Goal: Task Accomplishment & Management: Complete application form

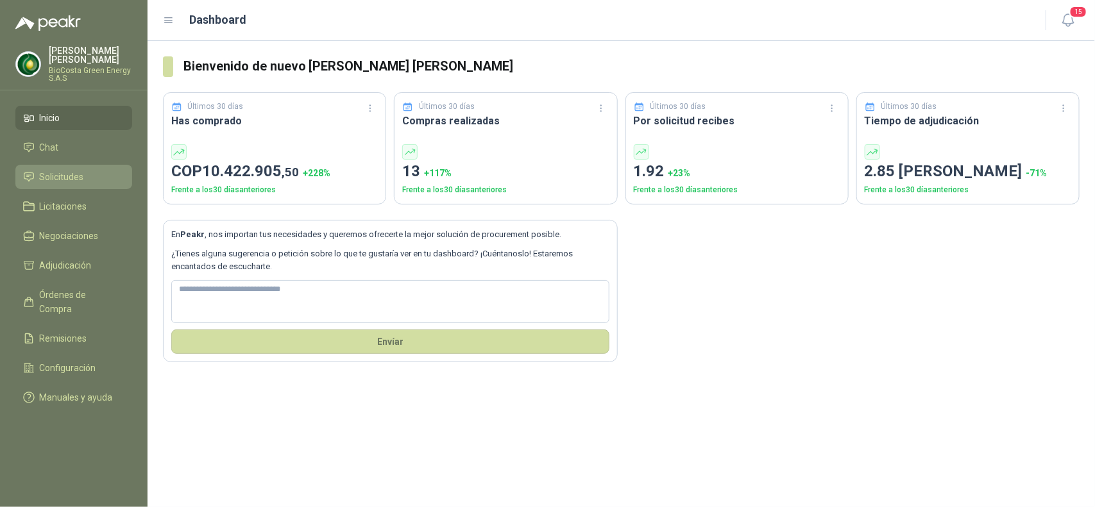
click at [81, 183] on span "Solicitudes" at bounding box center [62, 177] width 44 height 14
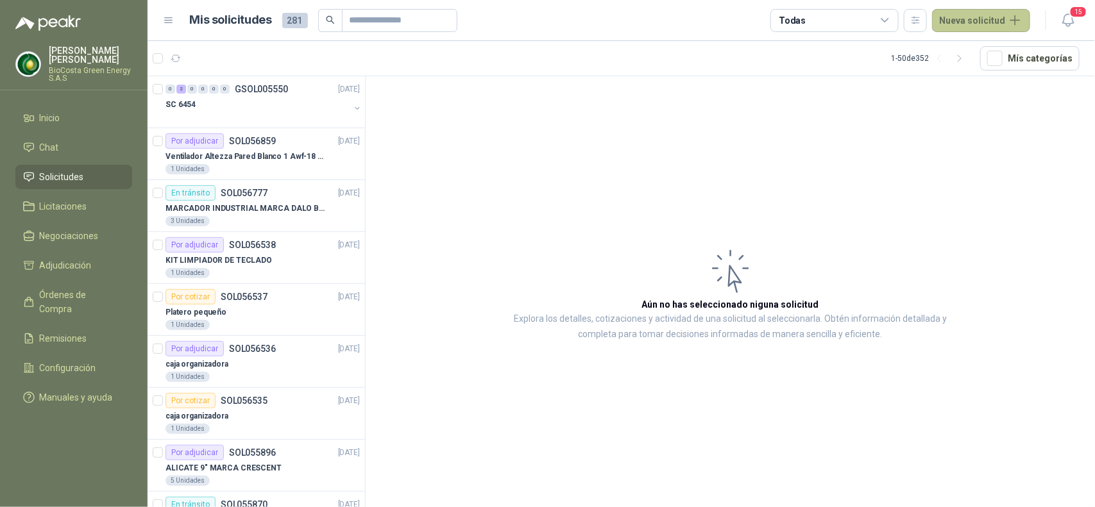
click at [962, 24] on button "Nueva solicitud" at bounding box center [981, 20] width 98 height 23
click at [989, 52] on link "Solicitud" at bounding box center [995, 51] width 109 height 22
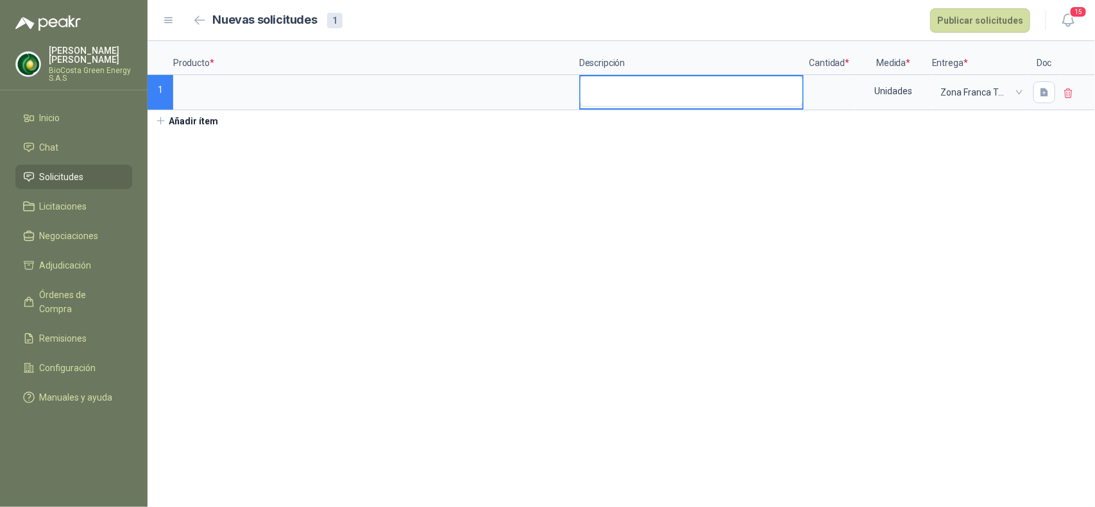
click at [623, 101] on textarea at bounding box center [691, 90] width 222 height 29
click at [846, 78] on input at bounding box center [829, 88] width 49 height 25
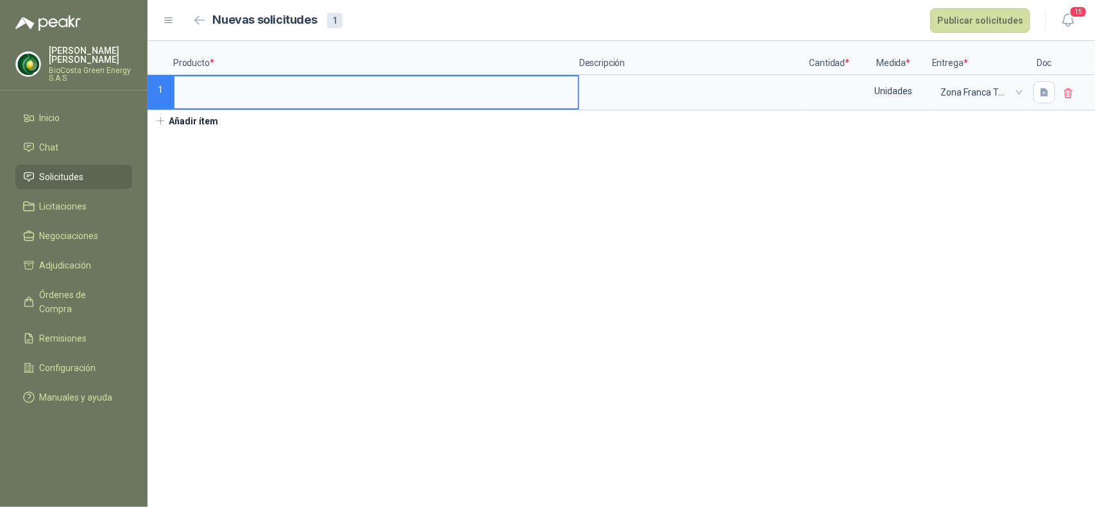
click at [415, 77] on input at bounding box center [375, 88] width 403 height 25
click at [373, 87] on input at bounding box center [375, 88] width 403 height 25
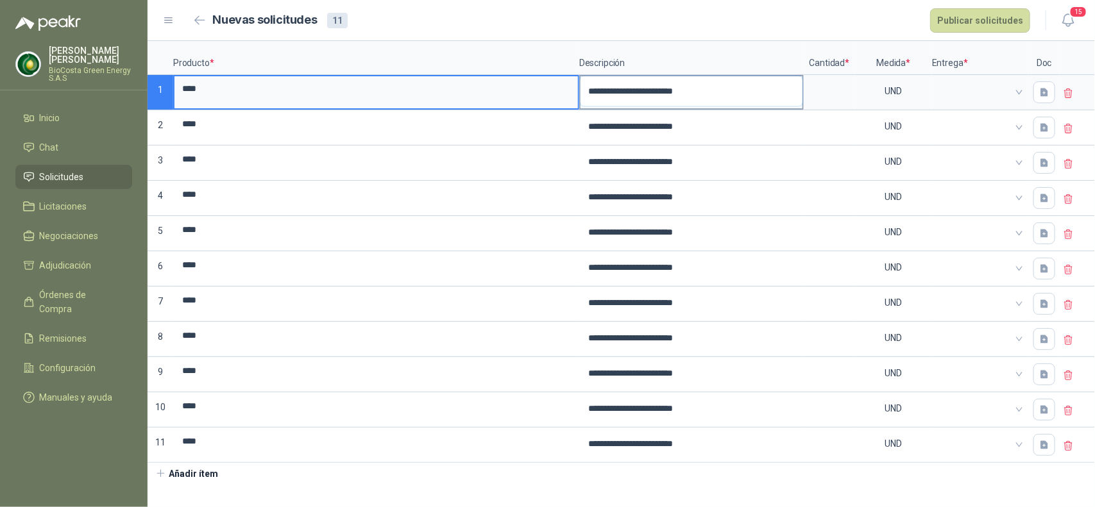
click at [697, 99] on textarea "**********" at bounding box center [691, 90] width 222 height 29
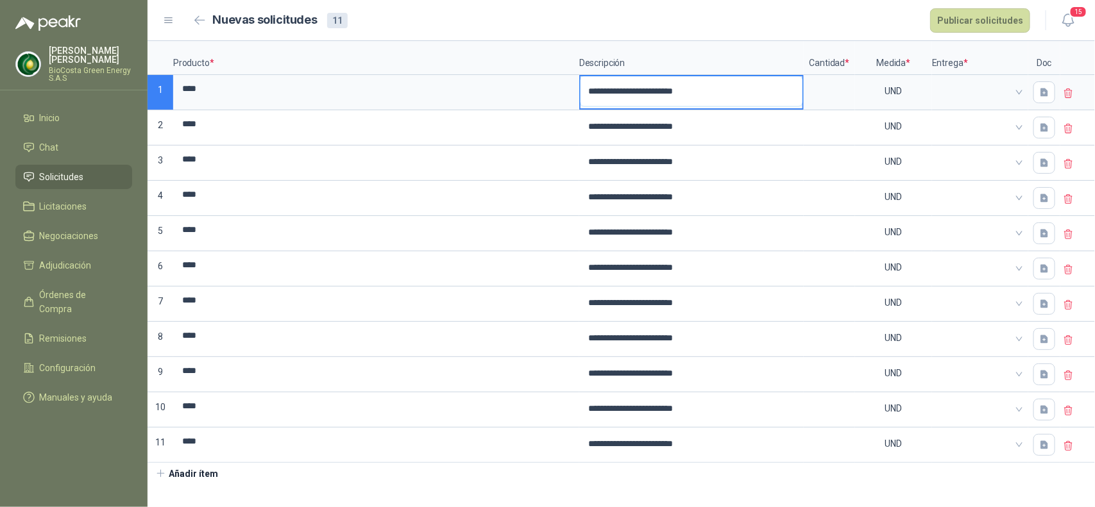
click at [737, 97] on textarea "**********" at bounding box center [691, 90] width 222 height 29
click at [704, 46] on p "Descripción" at bounding box center [691, 58] width 224 height 34
click at [446, 93] on input "****" at bounding box center [375, 88] width 403 height 25
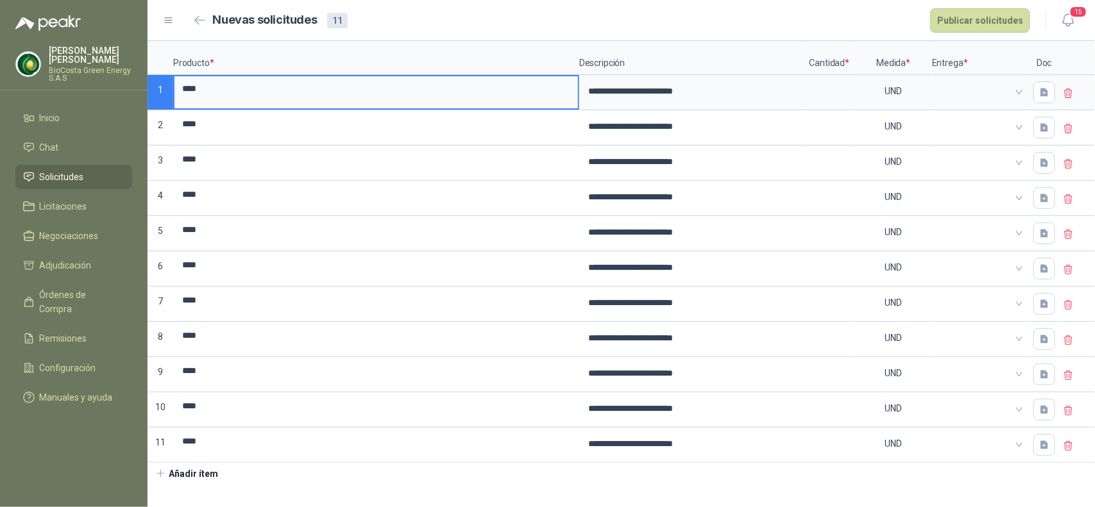
click at [341, 95] on input "****" at bounding box center [375, 88] width 403 height 25
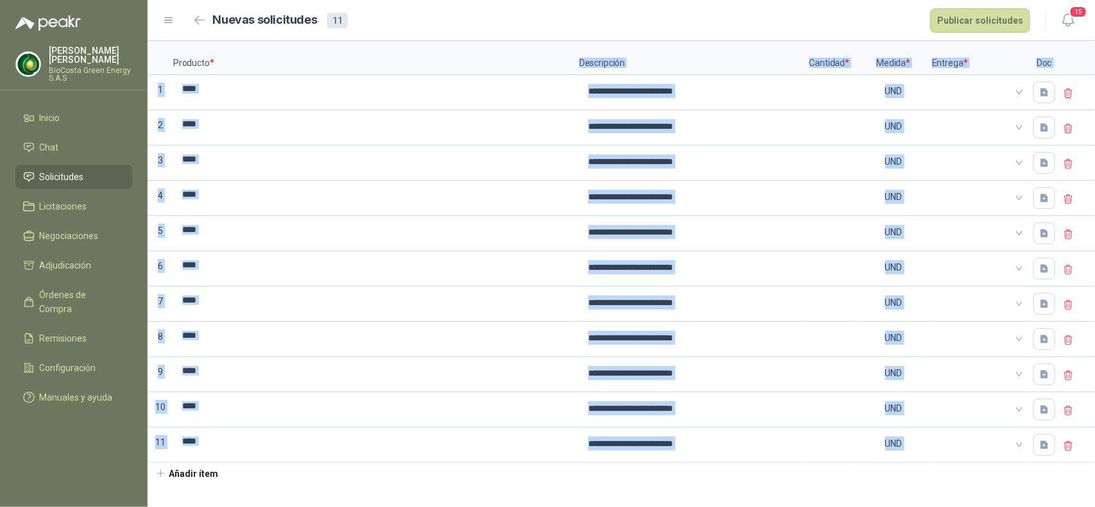
drag, startPoint x: 292, startPoint y: 67, endPoint x: 426, endPoint y: 480, distance: 433.5
click at [426, 480] on div "**********" at bounding box center [620, 262] width 947 height 443
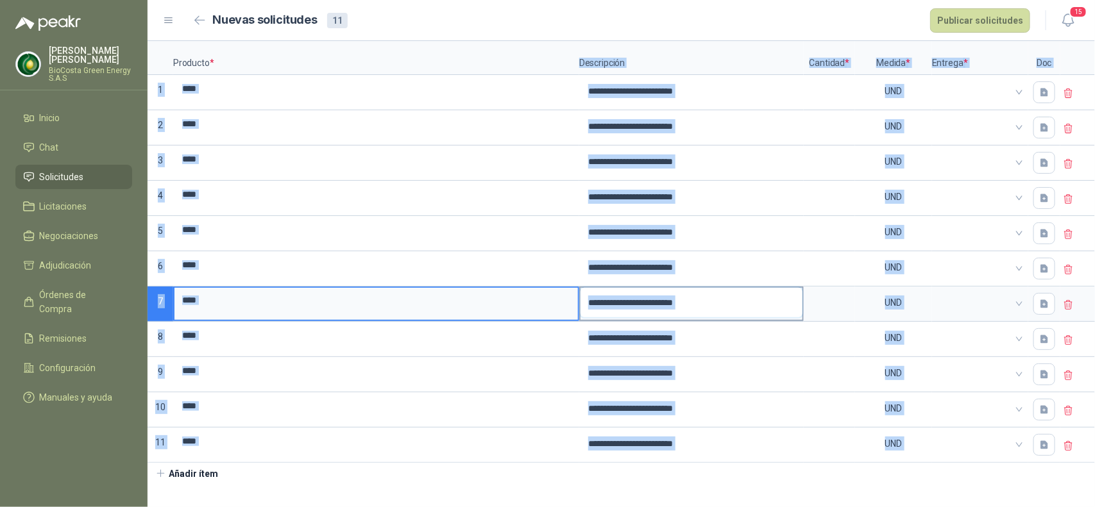
drag, startPoint x: 205, startPoint y: 292, endPoint x: 732, endPoint y: 299, distance: 527.1
click at [732, 299] on textarea "**********" at bounding box center [691, 302] width 222 height 29
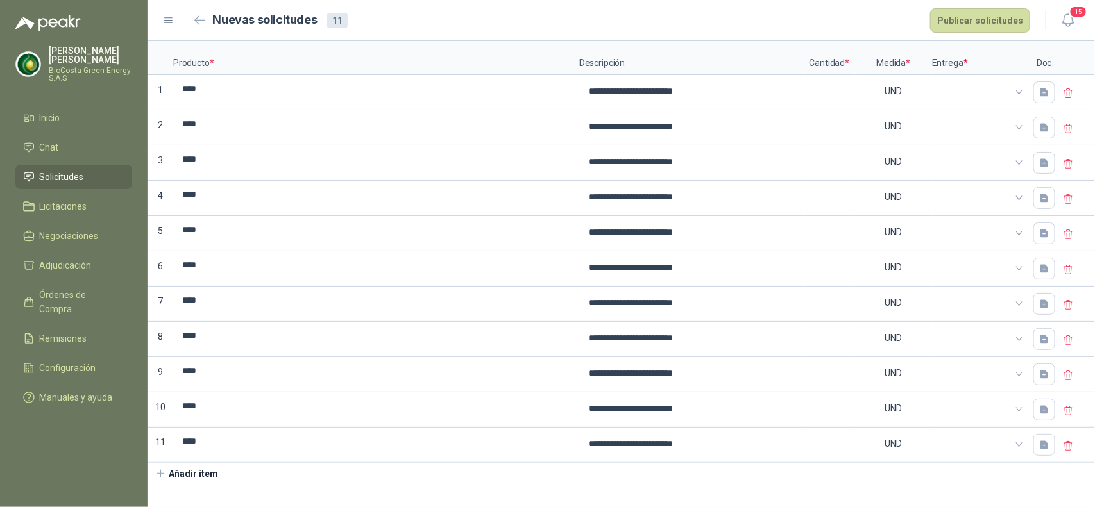
click at [1069, 449] on icon at bounding box center [1069, 447] width 12 height 12
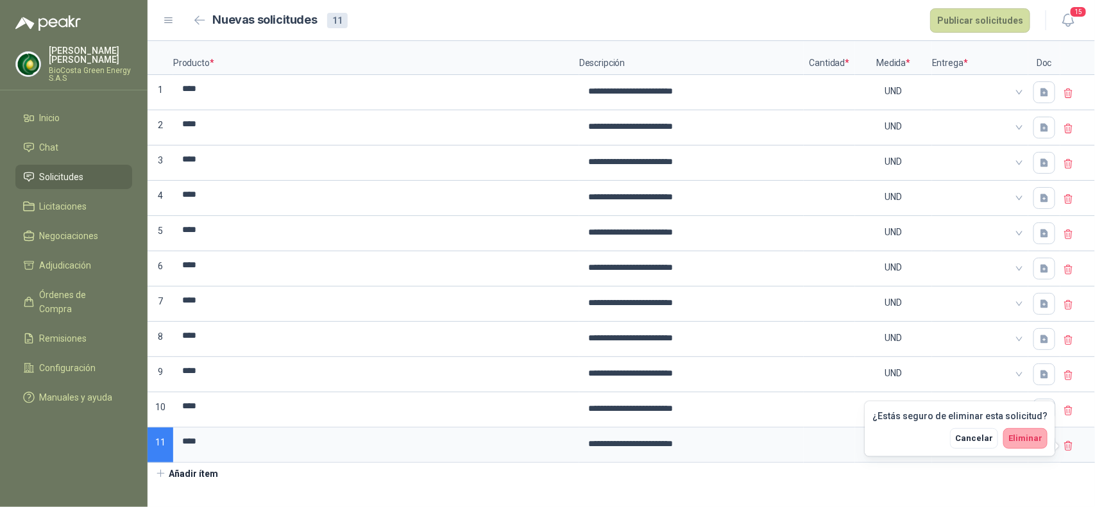
click at [1032, 436] on span "Eliminar" at bounding box center [1025, 438] width 34 height 10
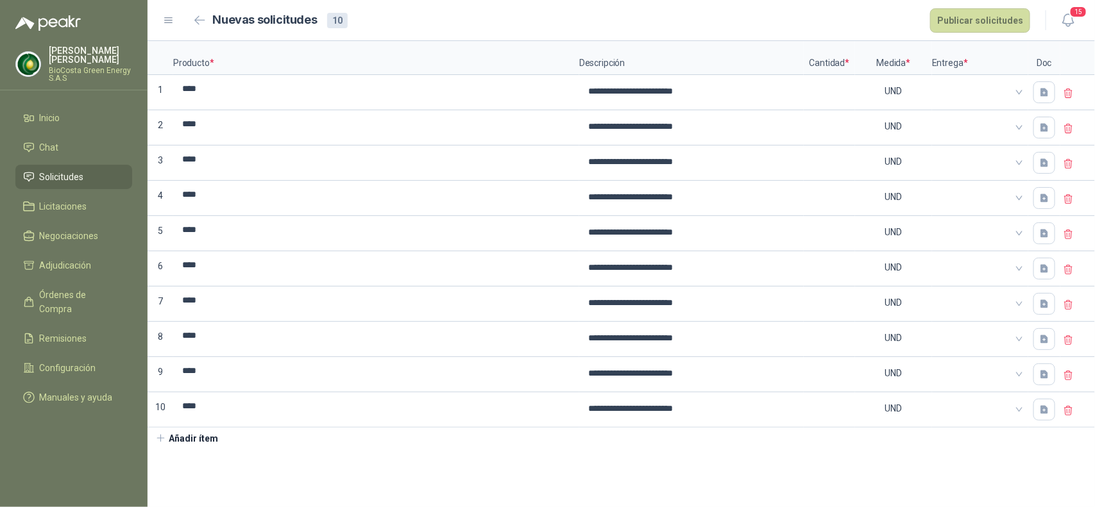
click at [1066, 410] on icon at bounding box center [1069, 411] width 12 height 12
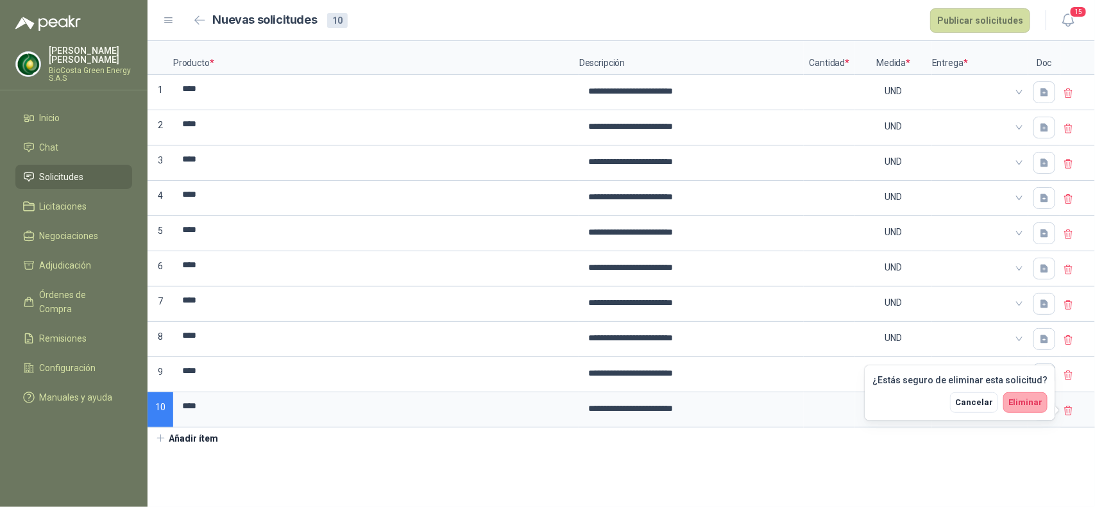
click at [1027, 401] on span "Eliminar" at bounding box center [1025, 403] width 34 height 10
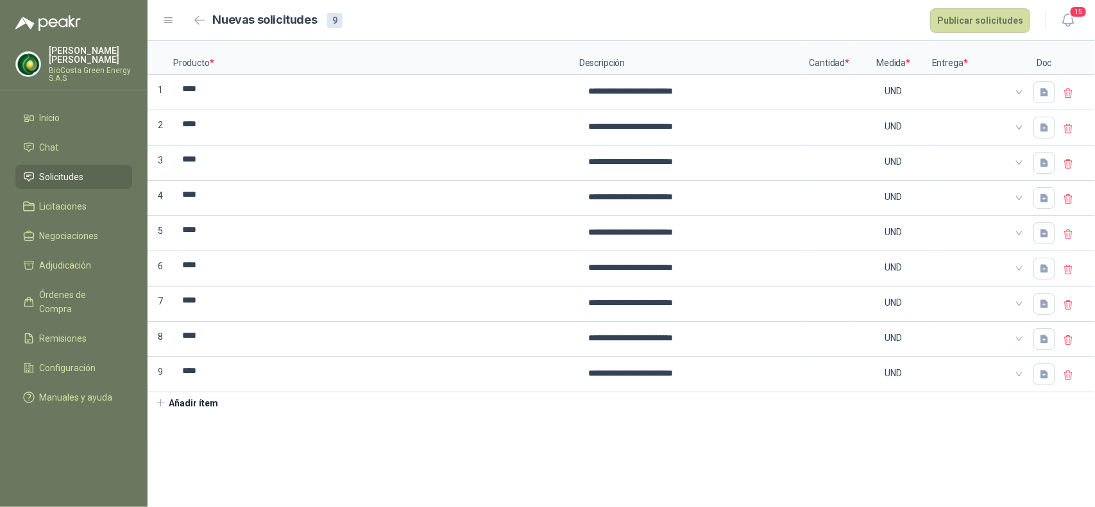
click at [1061, 377] on div at bounding box center [1077, 374] width 35 height 35
click at [1063, 377] on icon at bounding box center [1069, 376] width 12 height 12
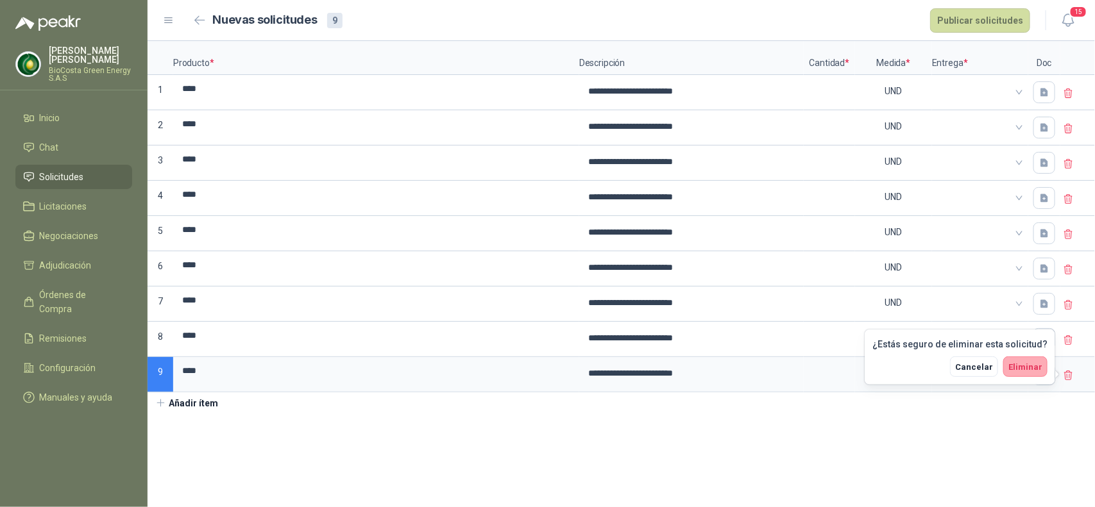
click at [1028, 365] on span "Eliminar" at bounding box center [1025, 367] width 34 height 10
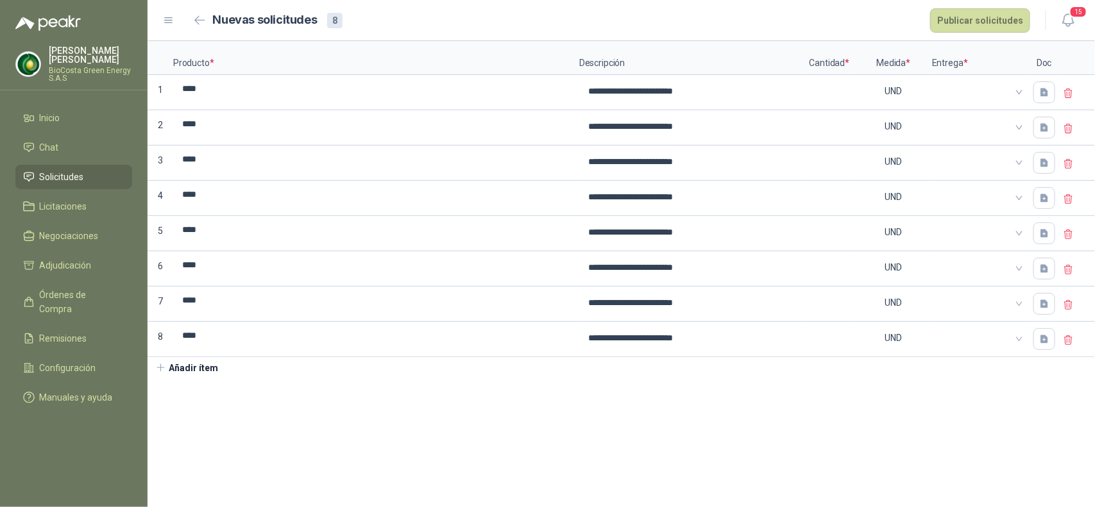
click at [1068, 342] on icon at bounding box center [1069, 341] width 12 height 12
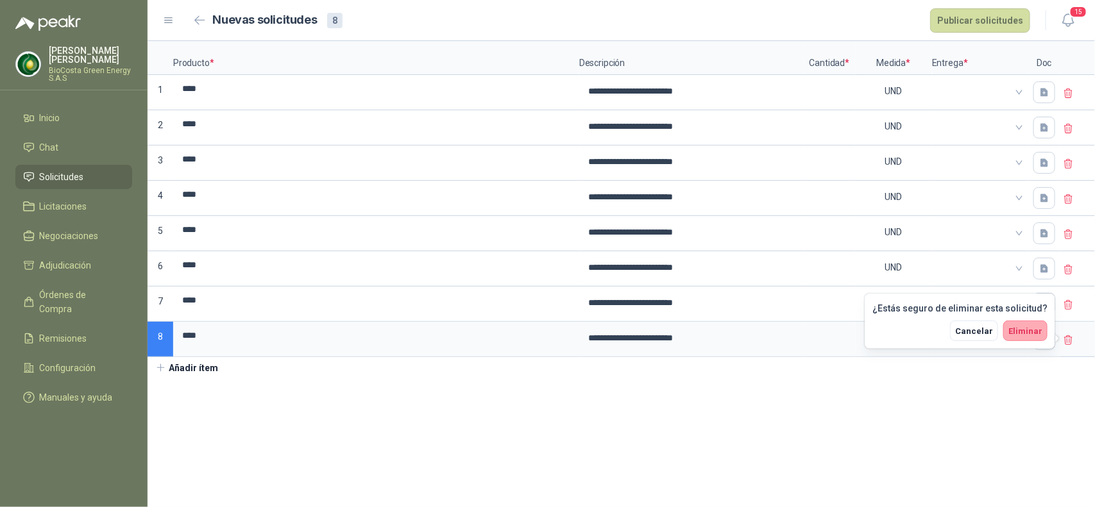
click at [1033, 324] on button "Eliminar" at bounding box center [1025, 331] width 44 height 21
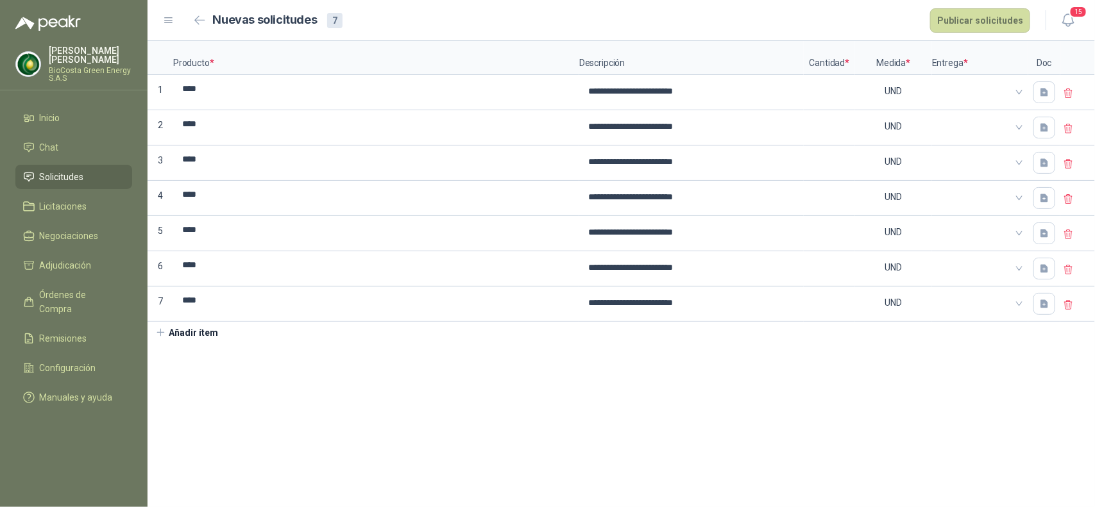
click at [1068, 305] on icon at bounding box center [1069, 305] width 12 height 12
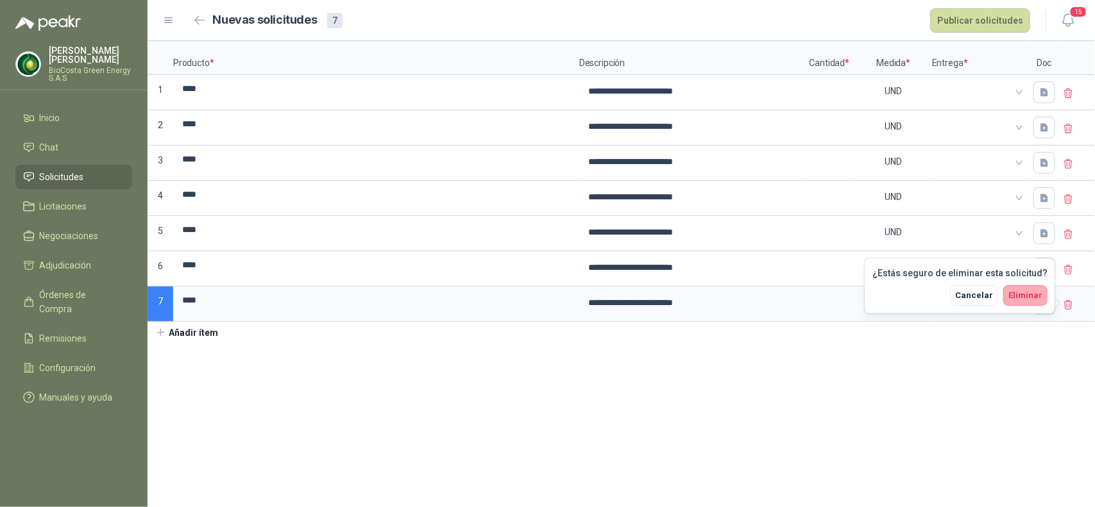
click at [1036, 297] on span "Eliminar" at bounding box center [1025, 295] width 34 height 10
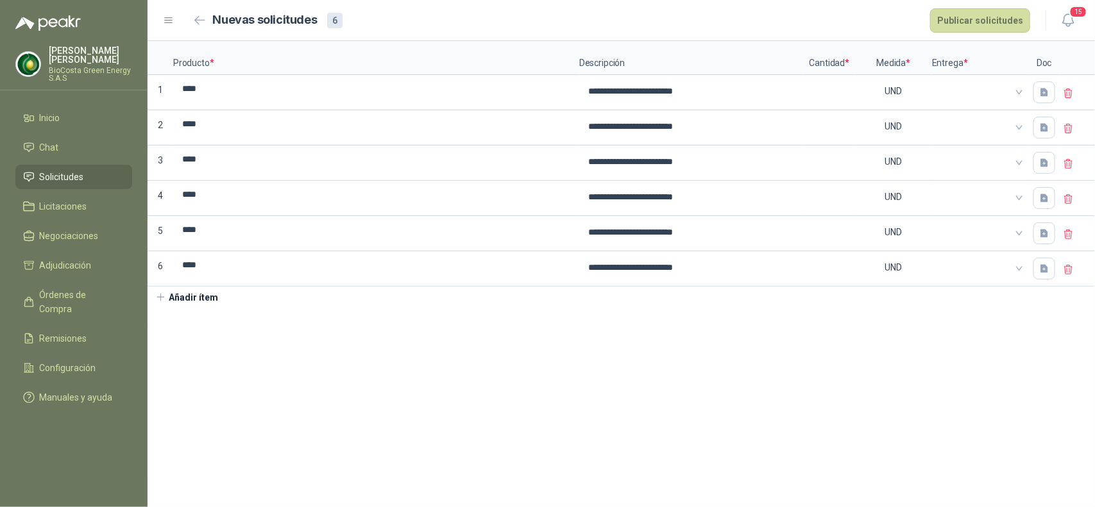
click at [1068, 274] on icon at bounding box center [1069, 270] width 12 height 12
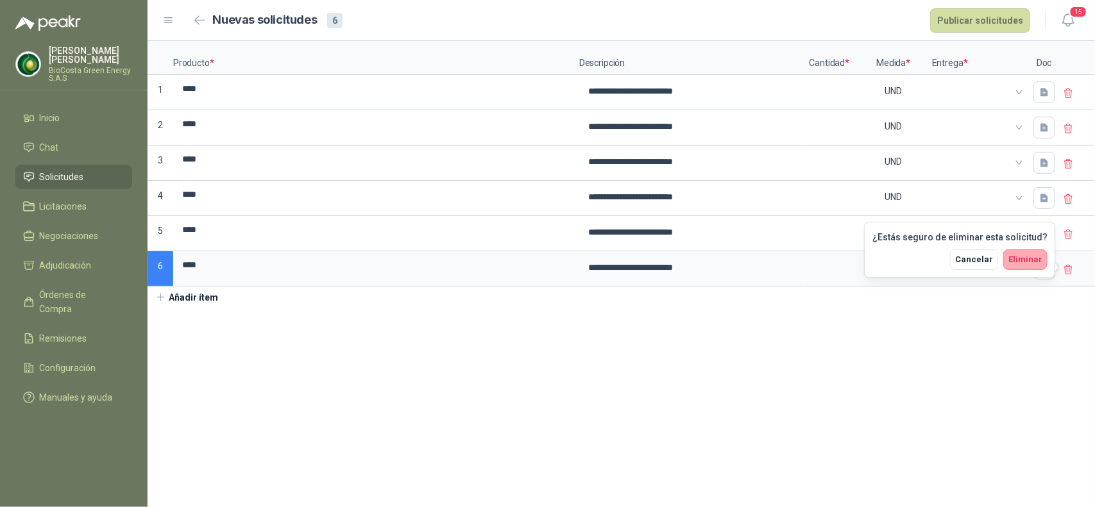
click at [1023, 252] on button "Eliminar" at bounding box center [1025, 259] width 44 height 21
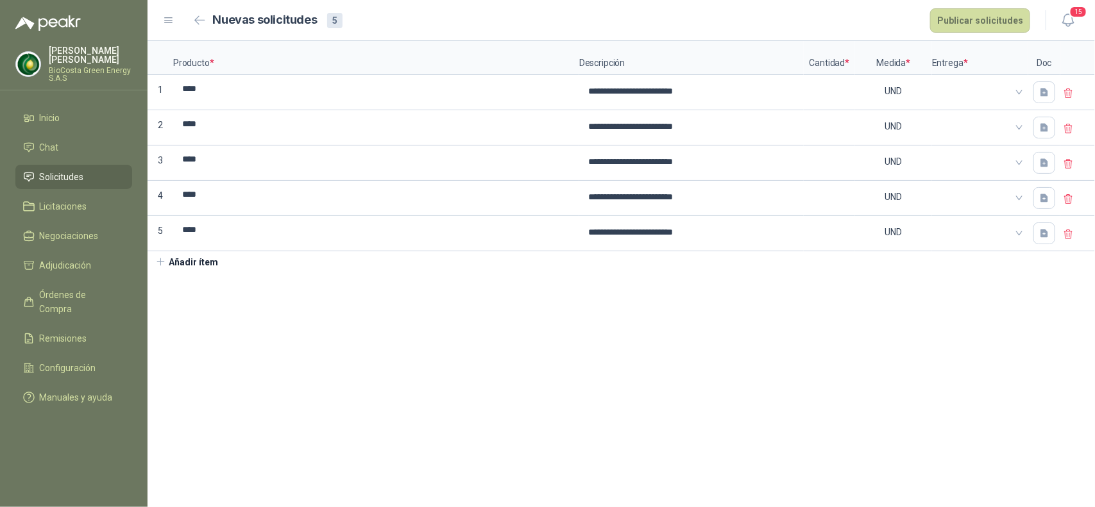
click at [1066, 234] on icon at bounding box center [1069, 235] width 12 height 12
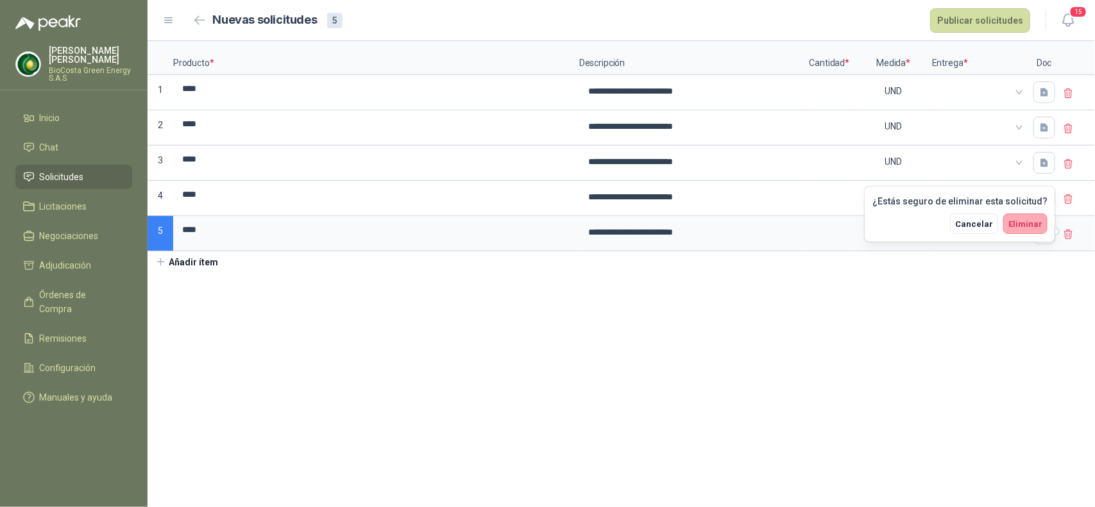
click at [1033, 220] on span "Eliminar" at bounding box center [1025, 224] width 34 height 10
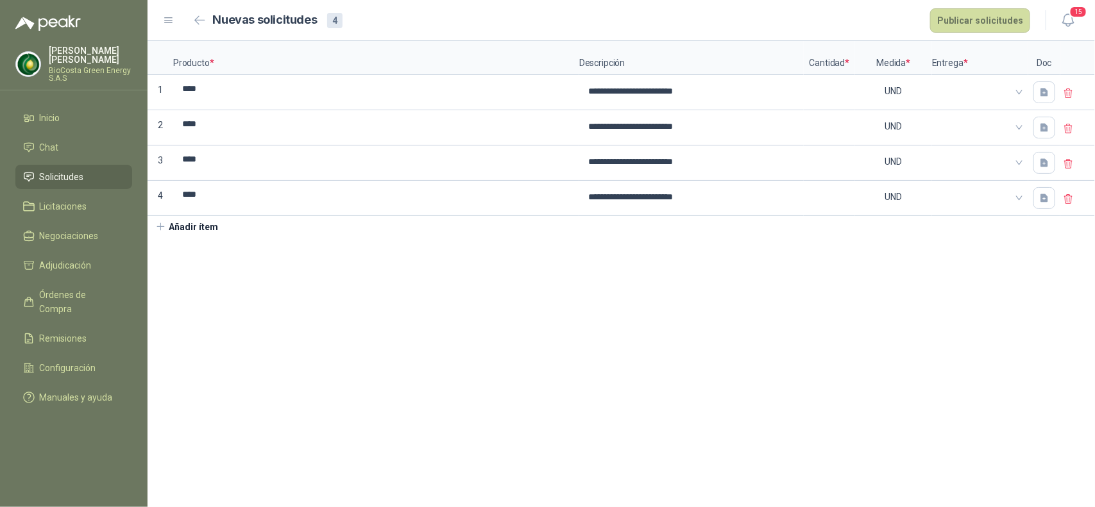
click at [1068, 199] on icon at bounding box center [1069, 200] width 12 height 12
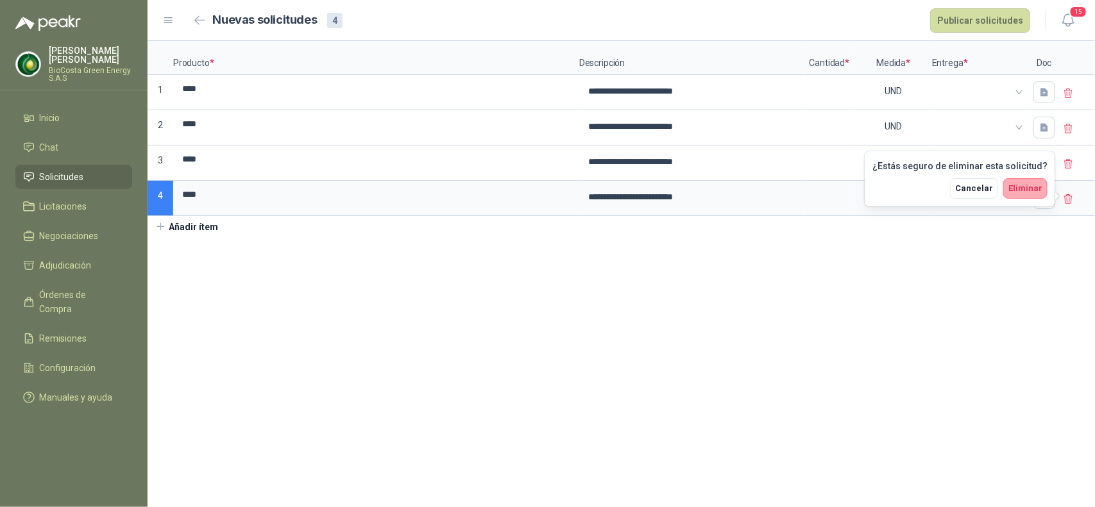
click at [1034, 187] on span "Eliminar" at bounding box center [1025, 188] width 34 height 10
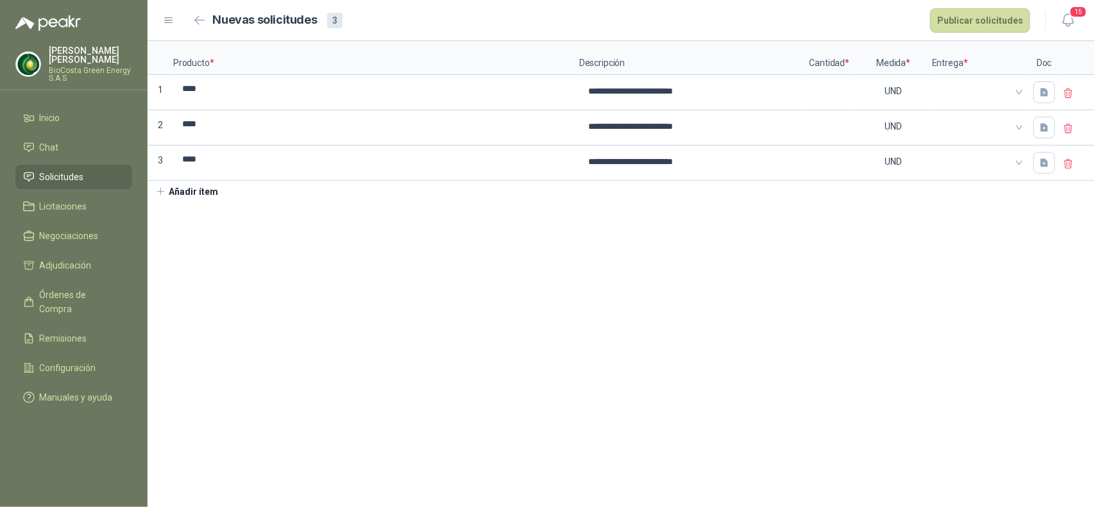
click at [1065, 162] on icon at bounding box center [1068, 164] width 8 height 9
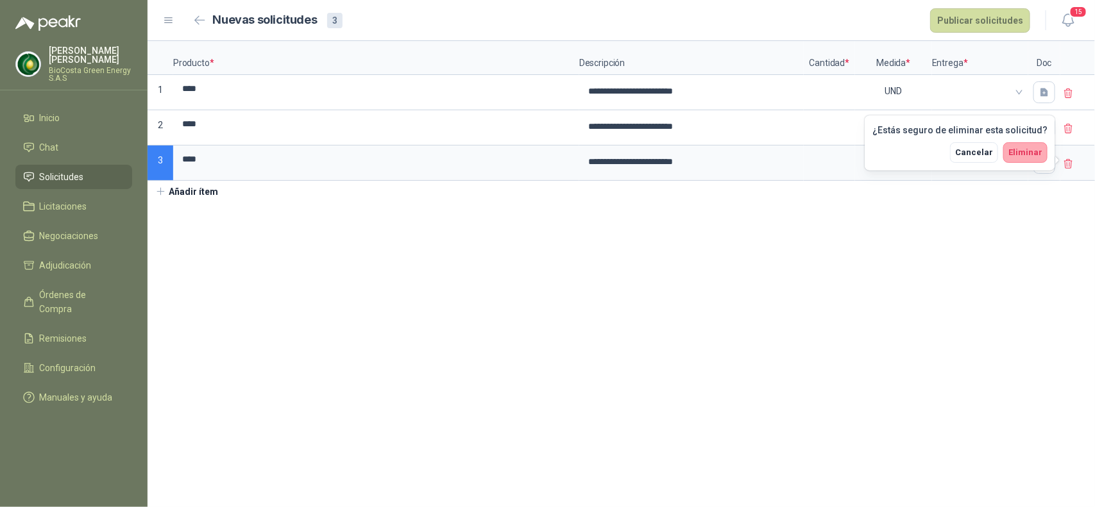
click at [1028, 153] on span "Eliminar" at bounding box center [1025, 152] width 34 height 10
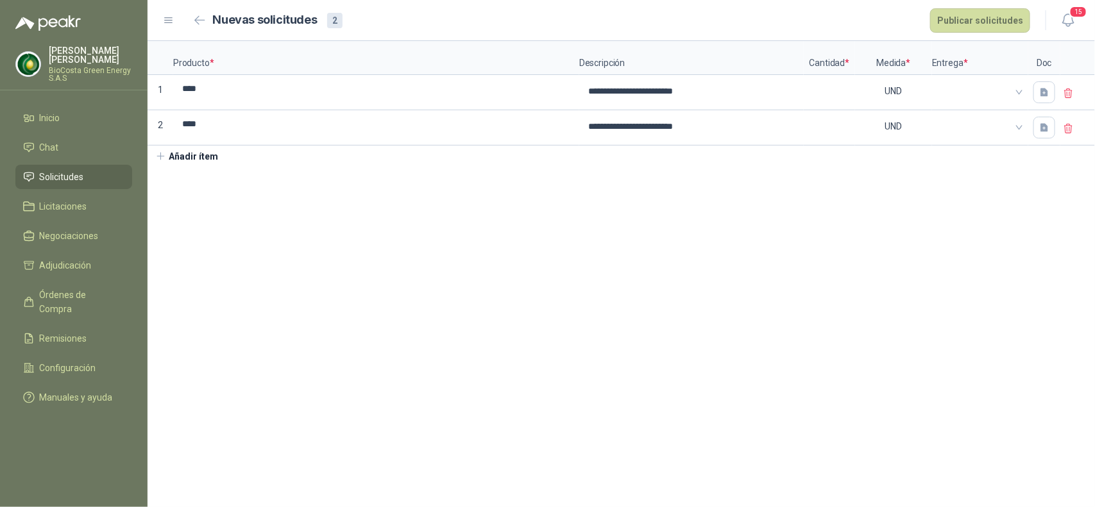
click at [1068, 130] on icon at bounding box center [1069, 129] width 12 height 12
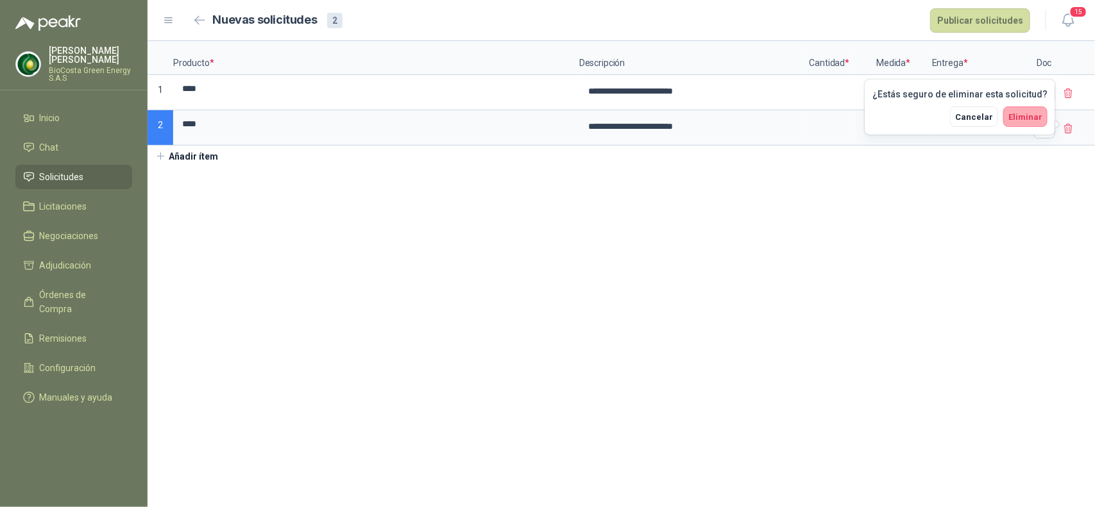
click at [1031, 113] on span "Eliminar" at bounding box center [1025, 117] width 34 height 10
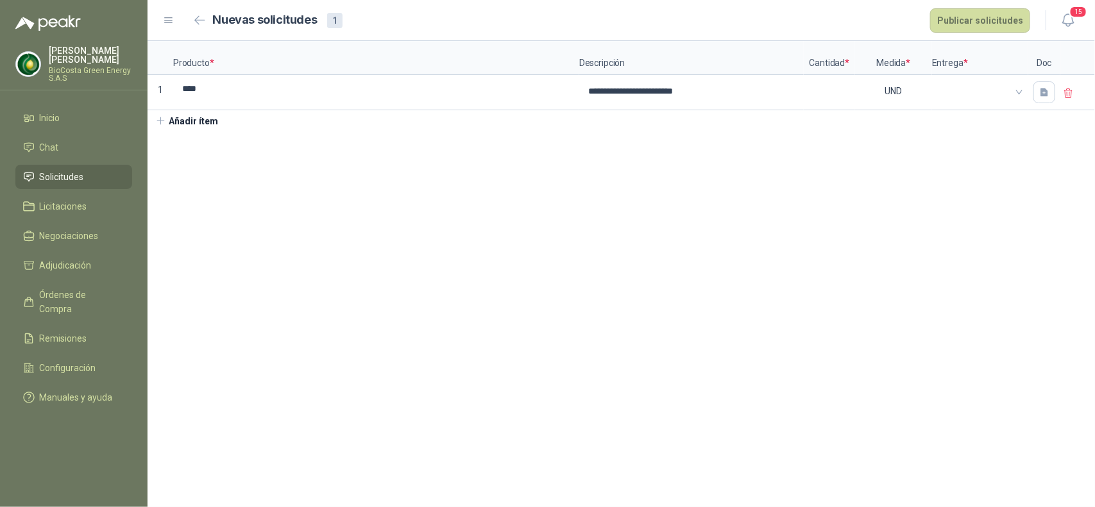
click at [1068, 97] on icon at bounding box center [1069, 94] width 12 height 12
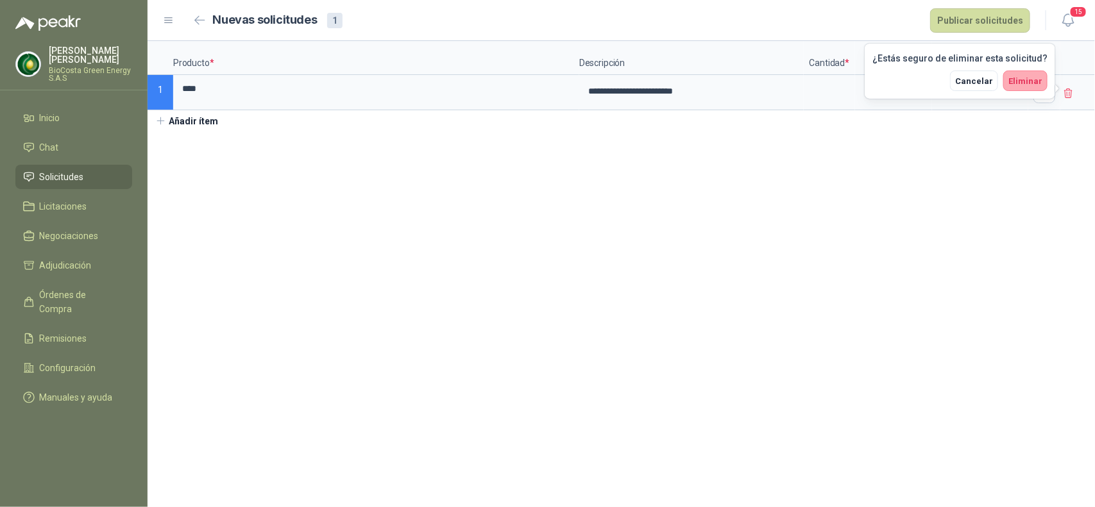
click at [1041, 87] on button "Eliminar" at bounding box center [1025, 81] width 44 height 21
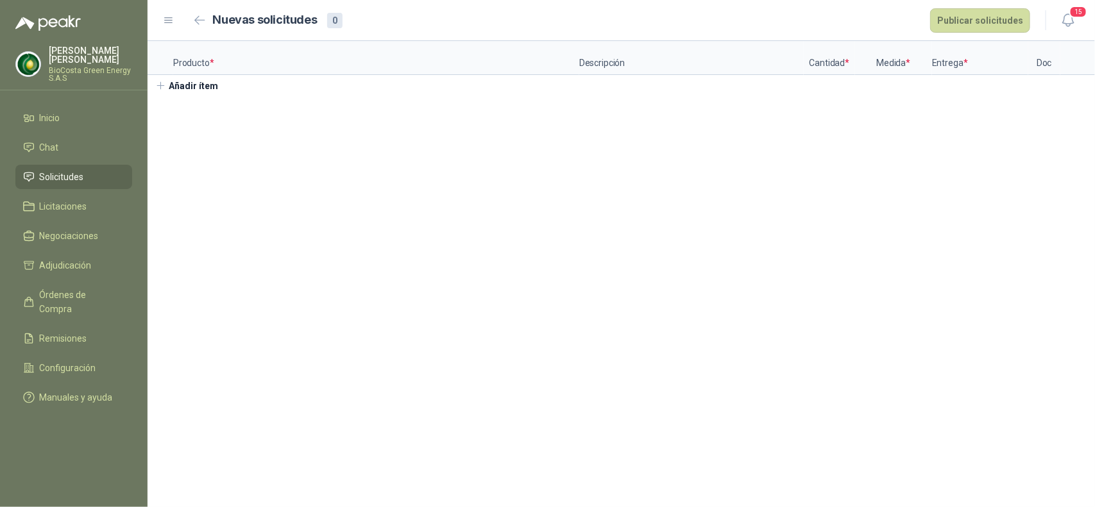
click at [183, 85] on button "Añadir ítem" at bounding box center [186, 86] width 79 height 22
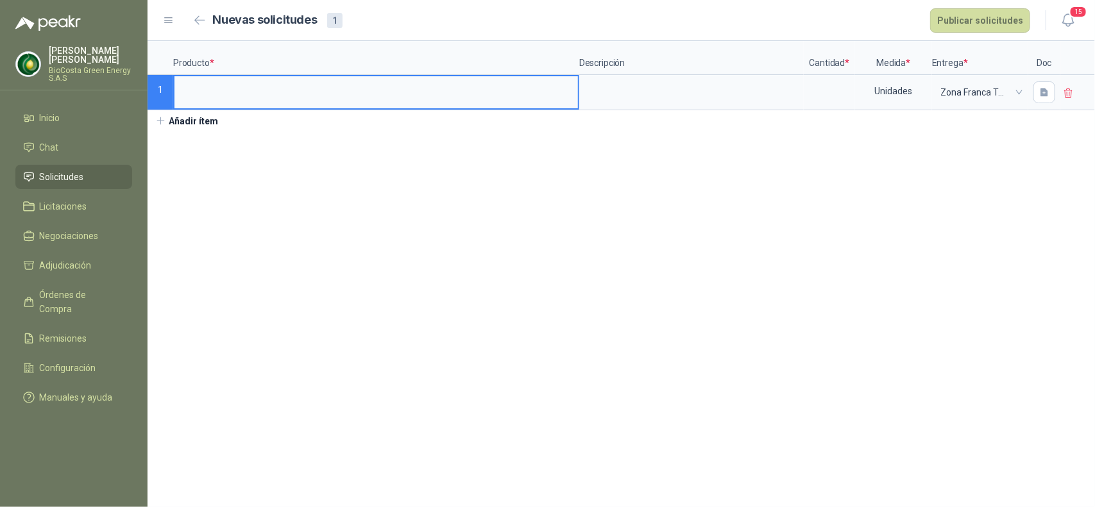
click at [186, 88] on input at bounding box center [375, 88] width 403 height 25
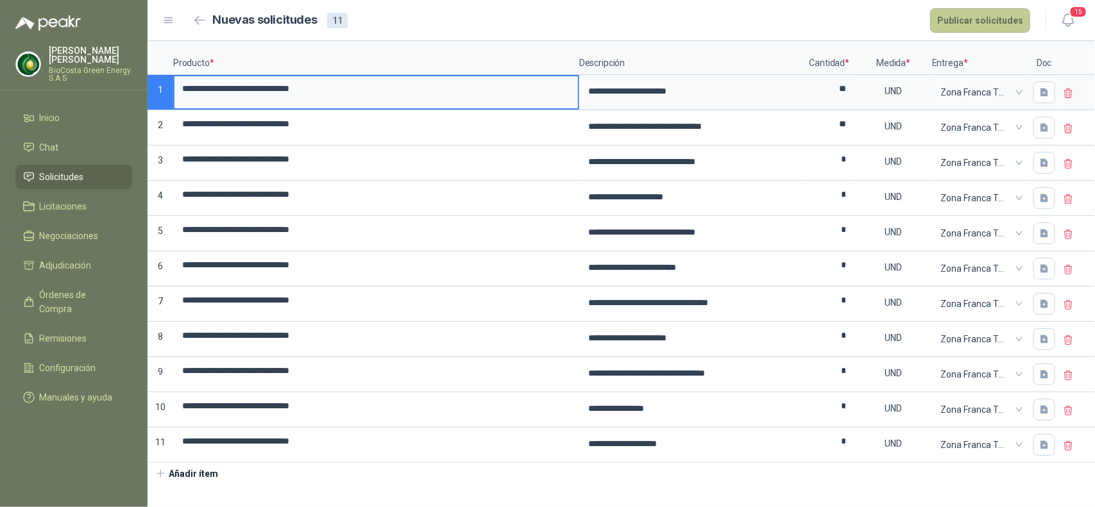
click at [987, 28] on button "Publicar solicitudes" at bounding box center [980, 20] width 100 height 24
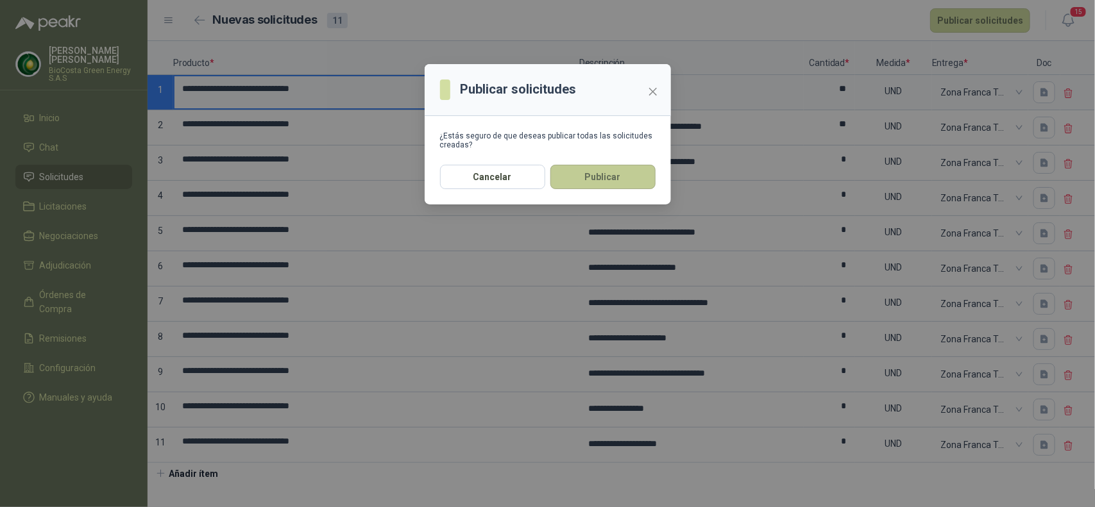
click at [590, 183] on button "Publicar" at bounding box center [602, 177] width 105 height 24
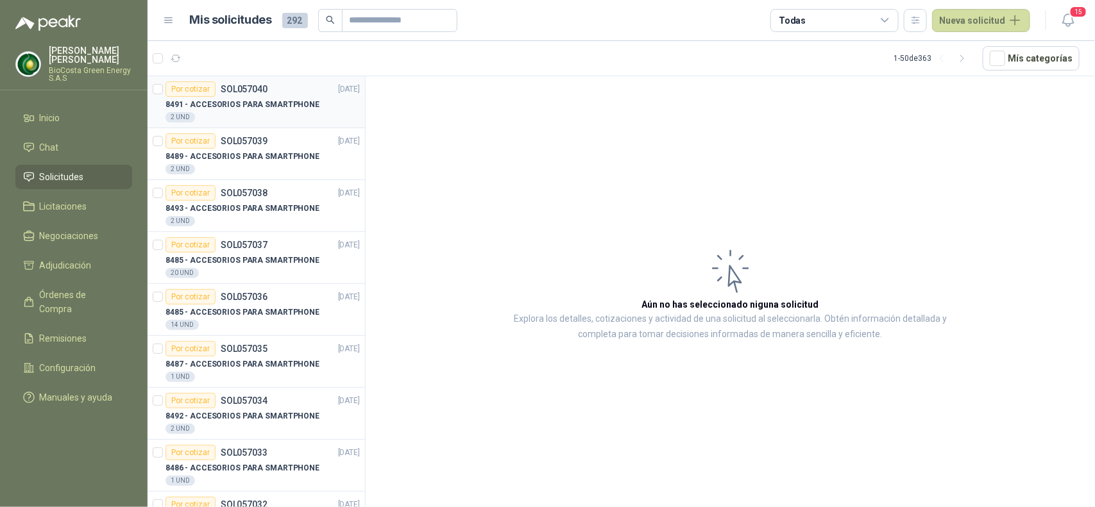
click at [319, 110] on div "8491 - ACCESORIOS PARA SMARTPHONE" at bounding box center [262, 104] width 194 height 15
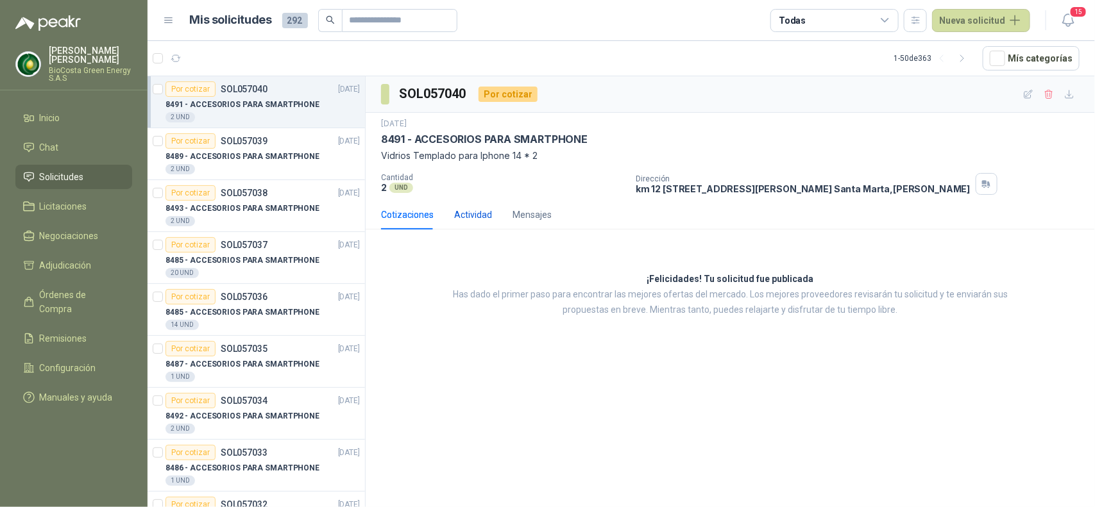
click at [466, 213] on div "Actividad" at bounding box center [473, 215] width 38 height 14
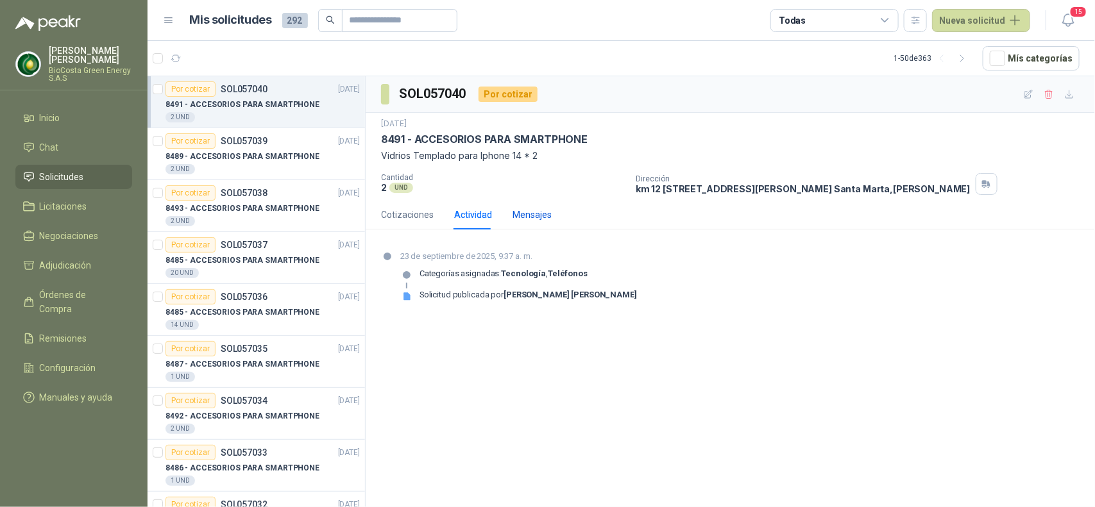
click at [529, 222] on div "Mensajes" at bounding box center [531, 215] width 39 height 14
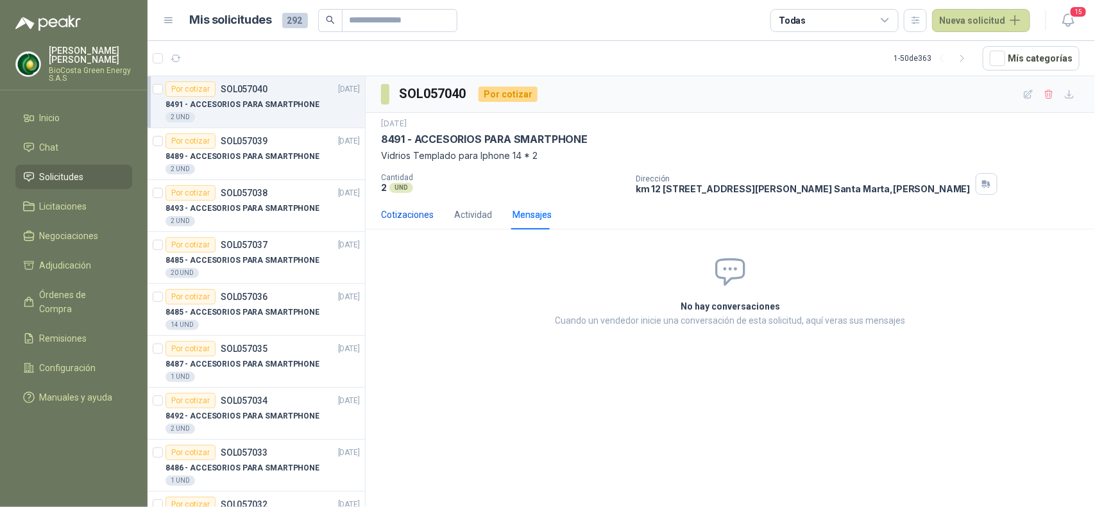
click at [414, 219] on div "Cotizaciones" at bounding box center [407, 215] width 53 height 14
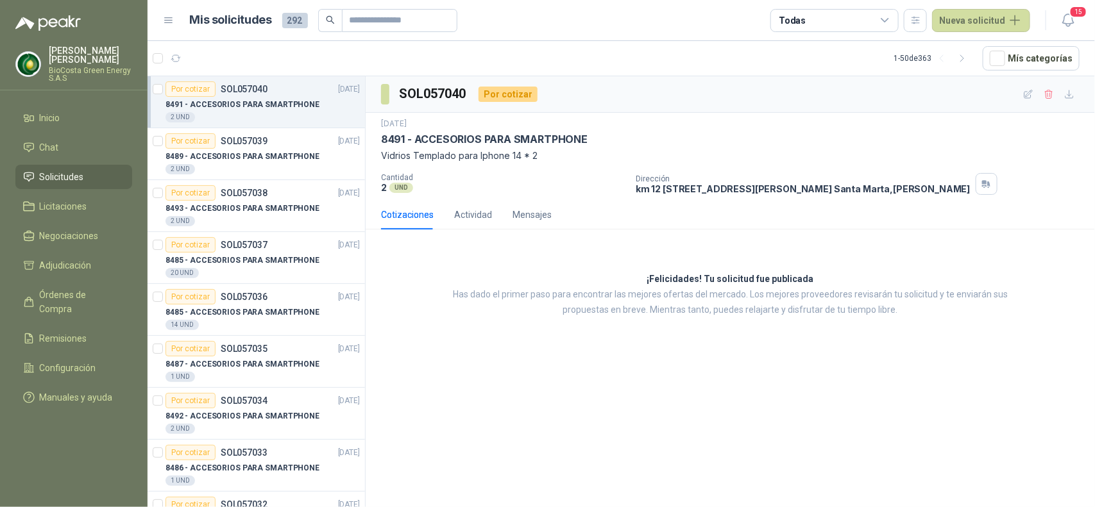
click at [564, 142] on p "8491 - ACCESORIOS PARA SMARTPHONE" at bounding box center [484, 139] width 206 height 13
click at [454, 146] on p "8491 - ACCESORIOS PARA SMARTPHONE" at bounding box center [484, 139] width 206 height 13
click at [465, 215] on div "Actividad" at bounding box center [473, 215] width 38 height 14
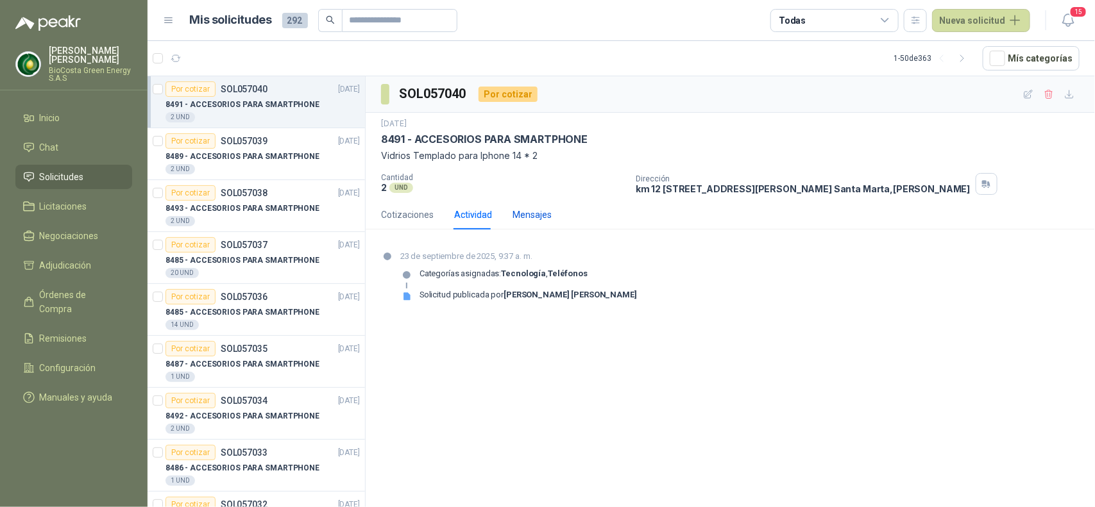
click at [545, 214] on div "Mensajes" at bounding box center [531, 215] width 39 height 14
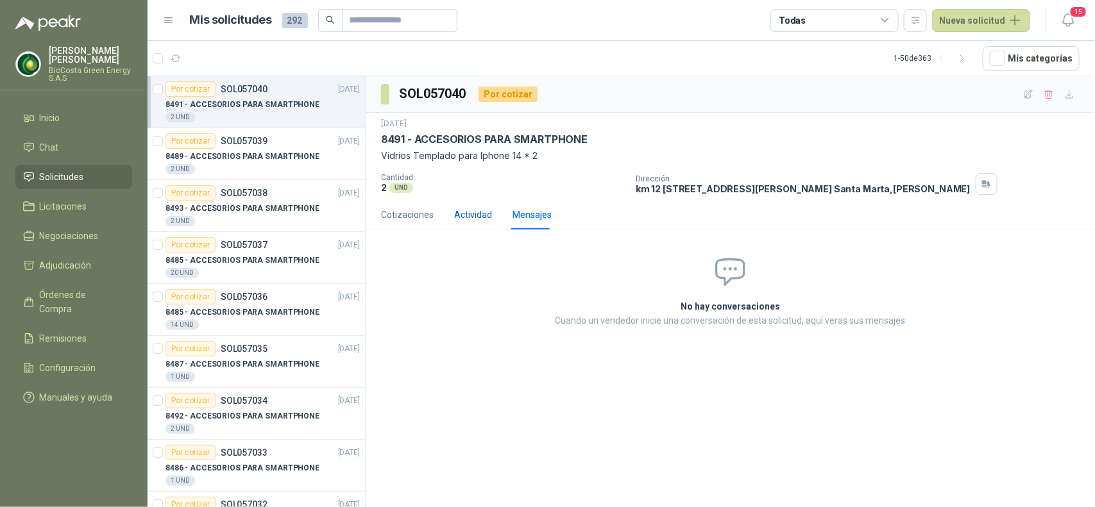
click at [470, 219] on div "Actividad" at bounding box center [473, 215] width 38 height 14
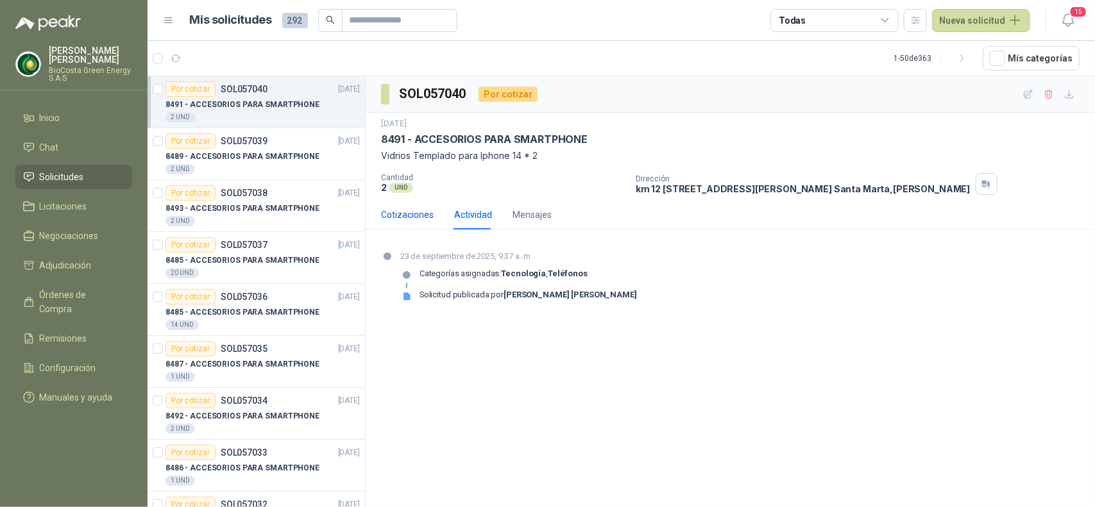
click at [403, 219] on div "Cotizaciones" at bounding box center [407, 215] width 53 height 14
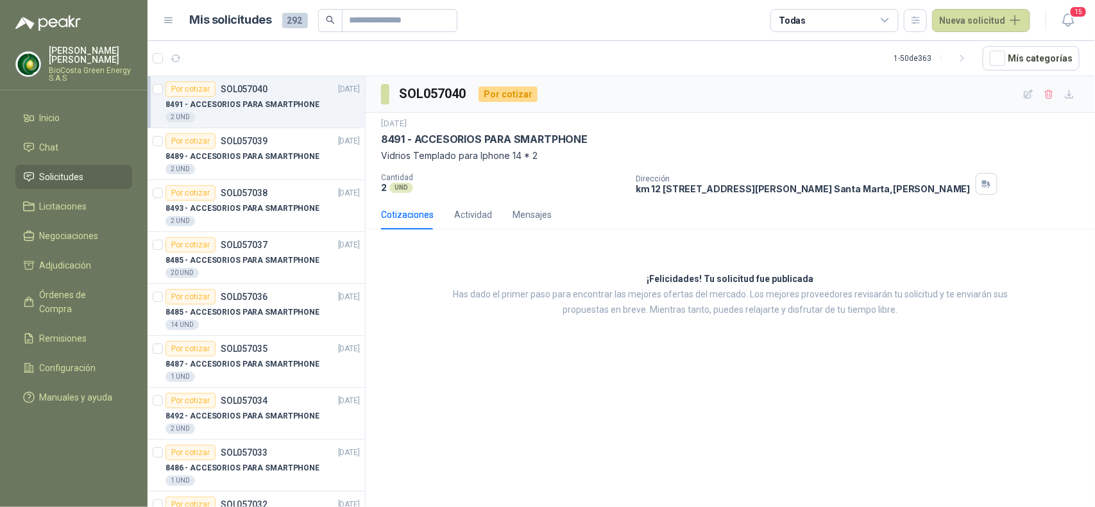
drag, startPoint x: 476, startPoint y: 139, endPoint x: 440, endPoint y: 139, distance: 36.6
click at [440, 139] on p "8491 - ACCESORIOS PARA SMARTPHONE" at bounding box center [484, 139] width 206 height 13
click at [405, 141] on p "8491 - ACCESORIOS PARA SMARTPHONE" at bounding box center [484, 139] width 206 height 13
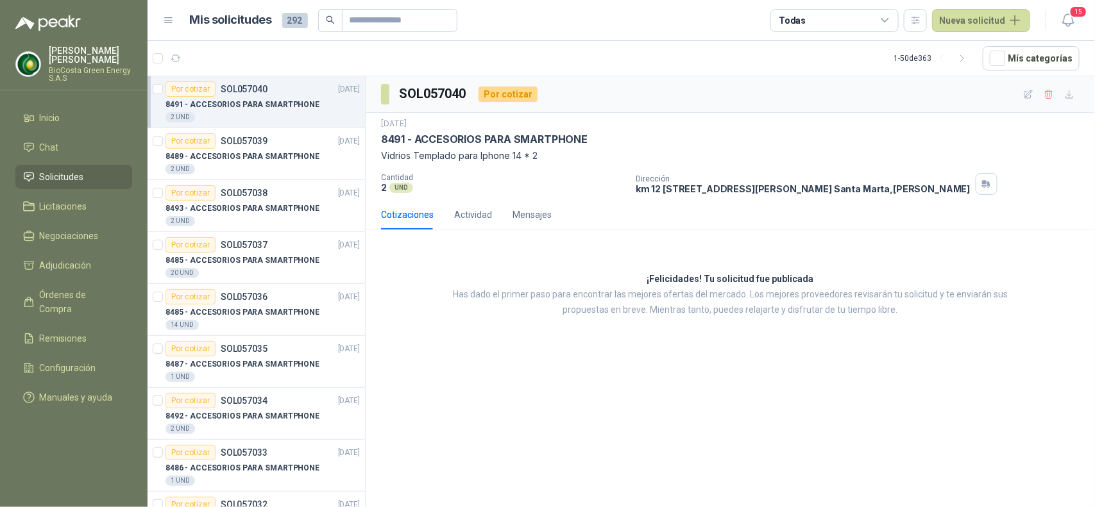
click at [396, 139] on p "8491 - ACCESORIOS PARA SMARTPHONE" at bounding box center [484, 139] width 206 height 13
click at [382, 93] on span at bounding box center [385, 94] width 8 height 21
drag, startPoint x: 284, startPoint y: 110, endPoint x: 379, endPoint y: 21, distance: 130.2
click at [379, 21] on input "text" at bounding box center [394, 21] width 90 height 22
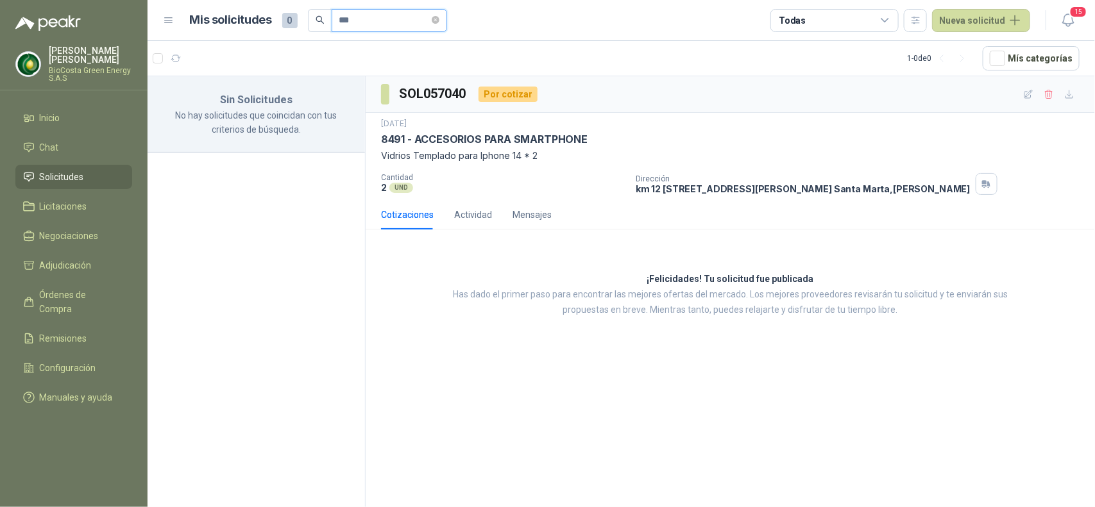
type input "****"
click at [439, 23] on icon "close-circle" at bounding box center [436, 20] width 8 height 8
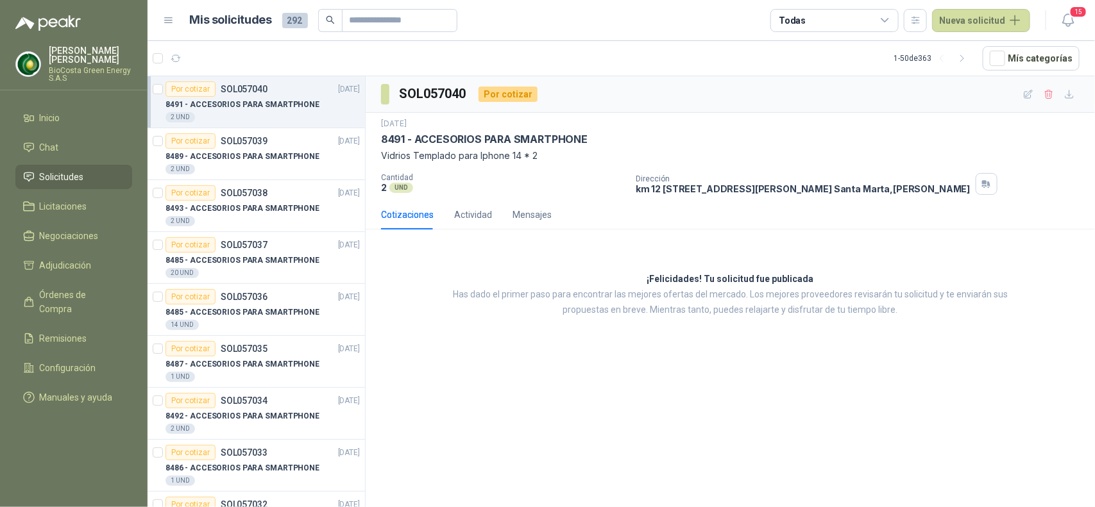
click at [433, 146] on p "8491 - ACCESORIOS PARA SMARTPHONE" at bounding box center [484, 139] width 206 height 13
click at [433, 149] on p "Vidrios Templado para Iphone 14 * 2" at bounding box center [730, 156] width 698 height 14
click at [962, 59] on icon "button" at bounding box center [962, 58] width 11 height 11
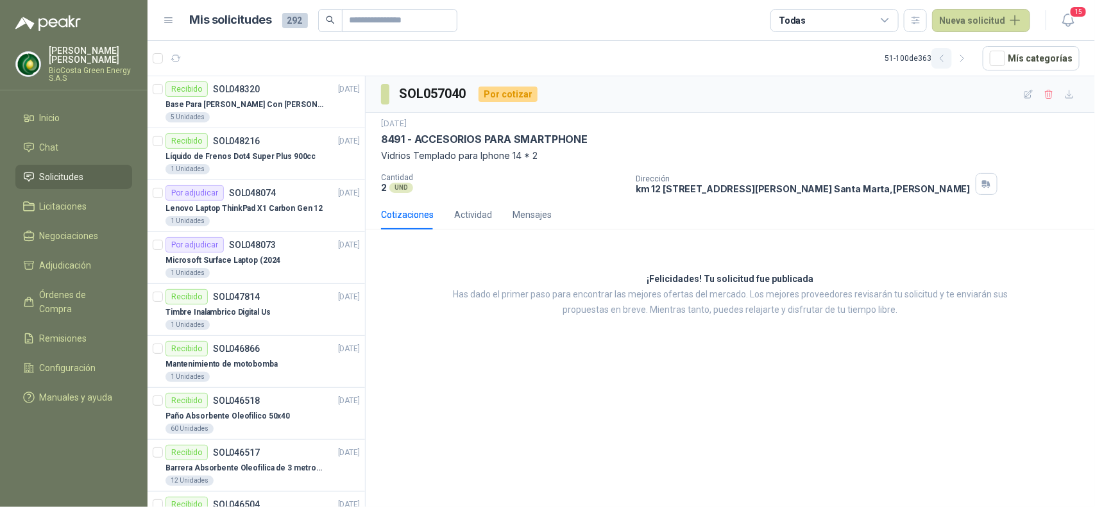
click at [947, 59] on icon "button" at bounding box center [941, 58] width 11 height 11
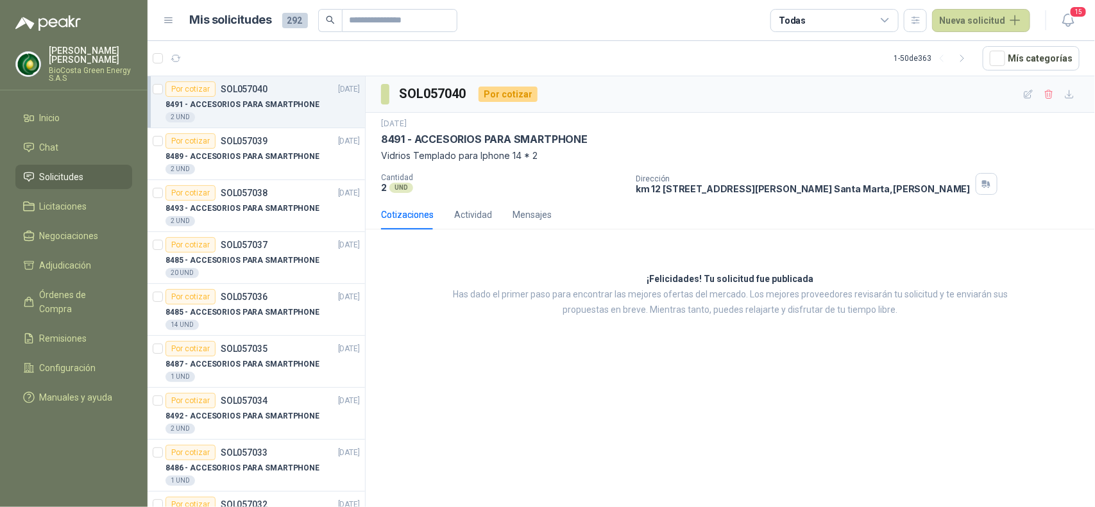
click at [239, 104] on p "8491 - ACCESORIOS PARA SMARTPHONE" at bounding box center [242, 105] width 154 height 12
click at [274, 113] on div "2 UND" at bounding box center [262, 117] width 194 height 10
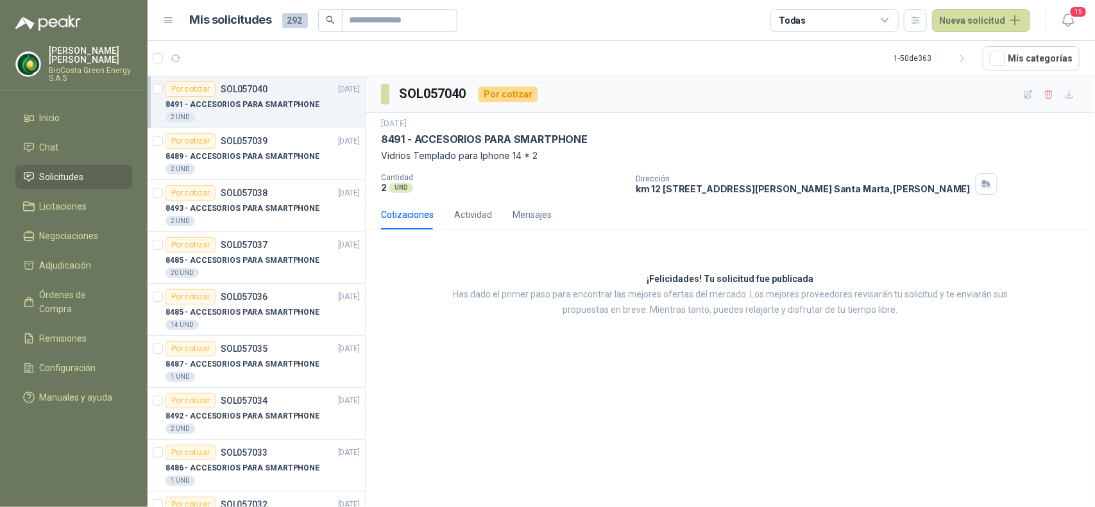
drag, startPoint x: 274, startPoint y: 113, endPoint x: 681, endPoint y: 155, distance: 408.7
click at [681, 155] on p "Vidrios Templado para Iphone 14 * 2" at bounding box center [730, 156] width 698 height 14
click at [475, 219] on div "Actividad" at bounding box center [473, 215] width 38 height 14
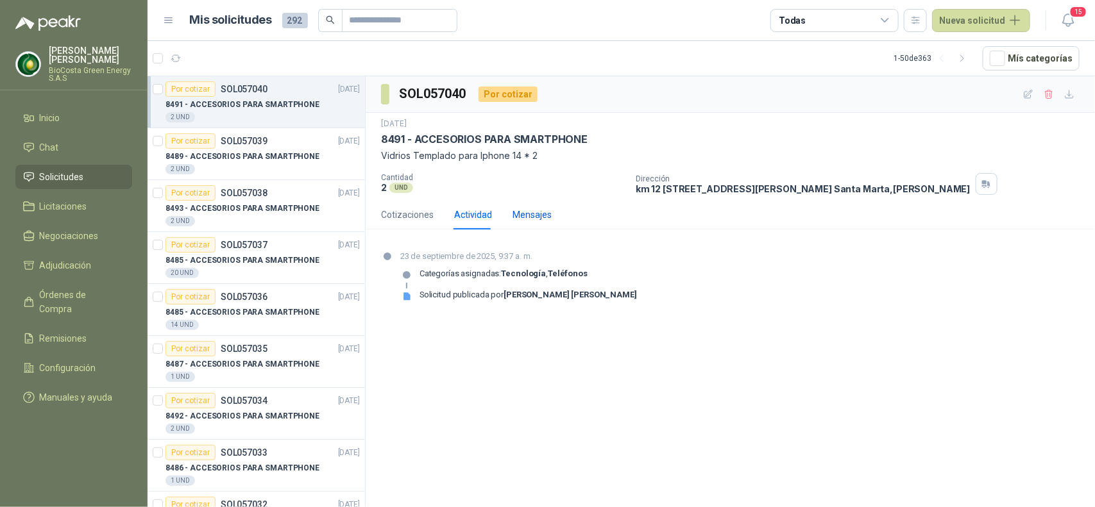
click at [526, 219] on div "Mensajes" at bounding box center [531, 215] width 39 height 14
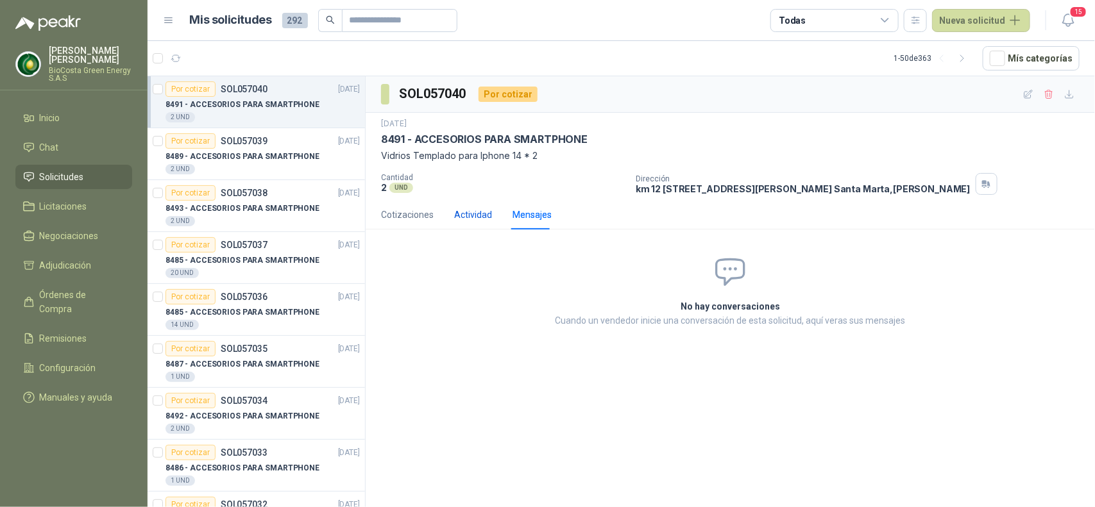
click at [473, 219] on div "Actividad" at bounding box center [473, 215] width 38 height 14
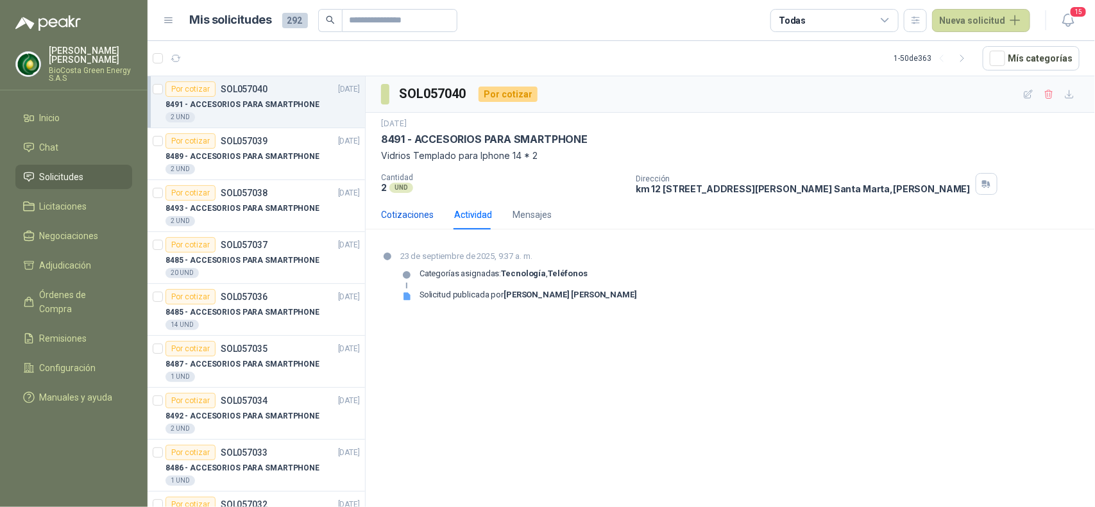
click at [410, 215] on div "Cotizaciones" at bounding box center [407, 215] width 53 height 14
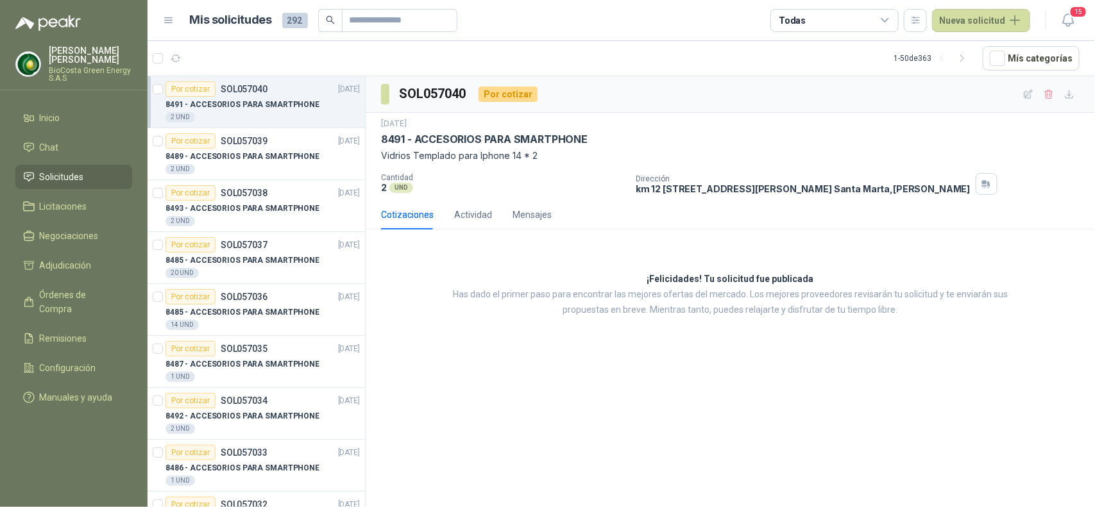
click at [88, 178] on li "Solicitudes" at bounding box center [73, 177] width 101 height 14
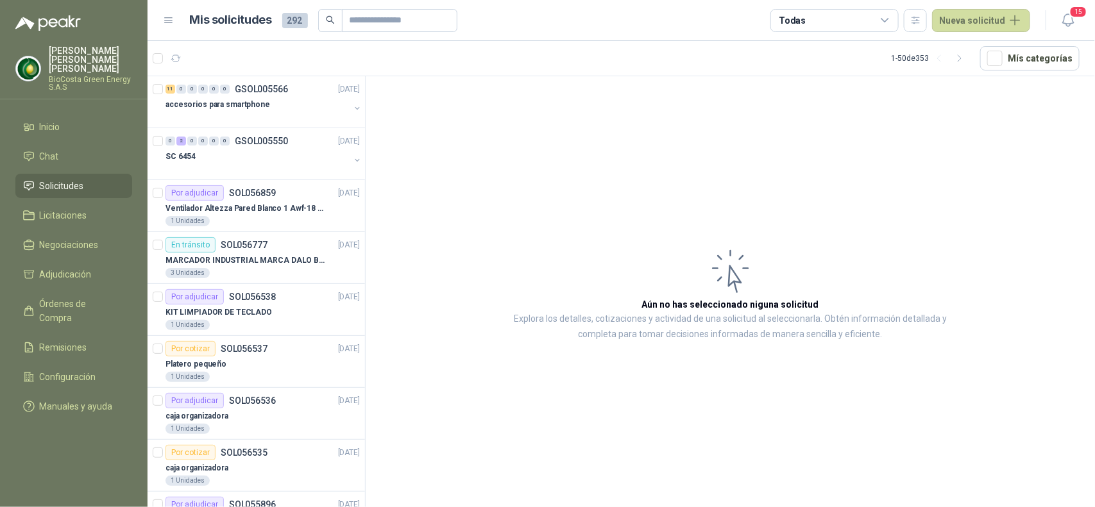
click at [83, 179] on span "Solicitudes" at bounding box center [62, 186] width 44 height 14
click at [405, 16] on input "text" at bounding box center [394, 21] width 90 height 22
paste input "*********"
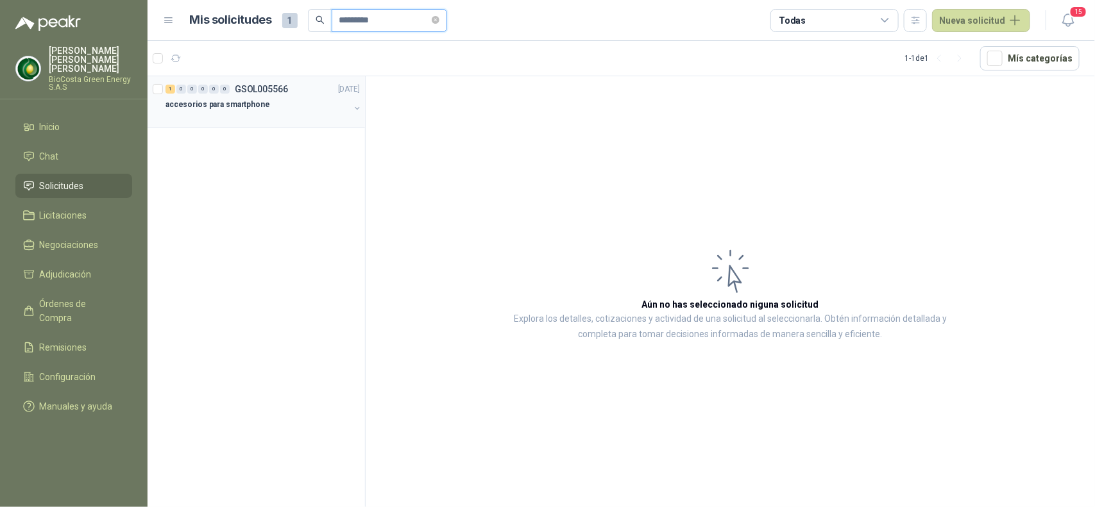
type input "*********"
click at [308, 101] on div "accesorios para smartphone" at bounding box center [257, 104] width 184 height 15
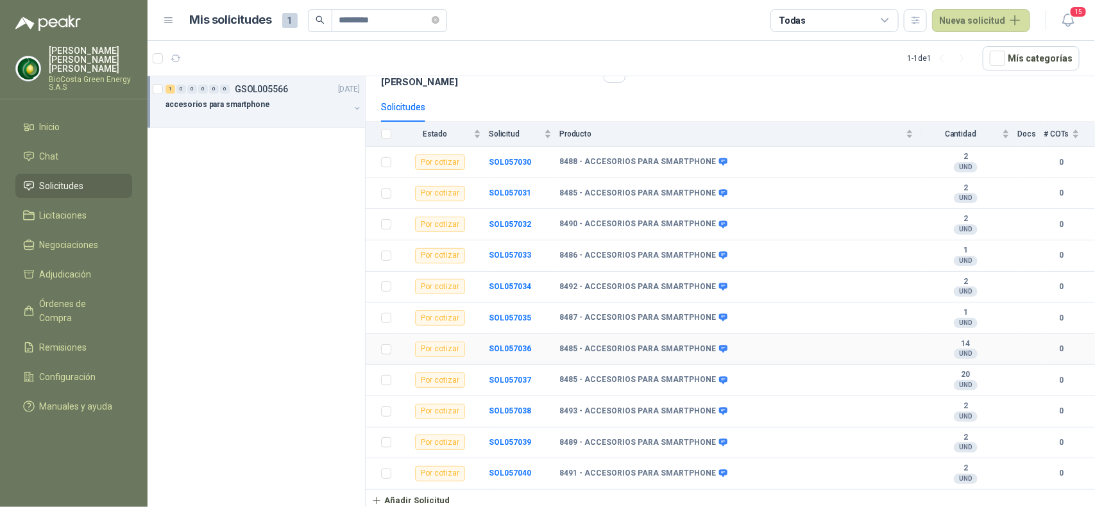
scroll to position [106, 0]
click at [507, 131] on span "Solicitud" at bounding box center [515, 134] width 53 height 9
click at [588, 130] on span "Producto" at bounding box center [731, 134] width 344 height 9
click at [446, 131] on span "Estado" at bounding box center [435, 134] width 72 height 9
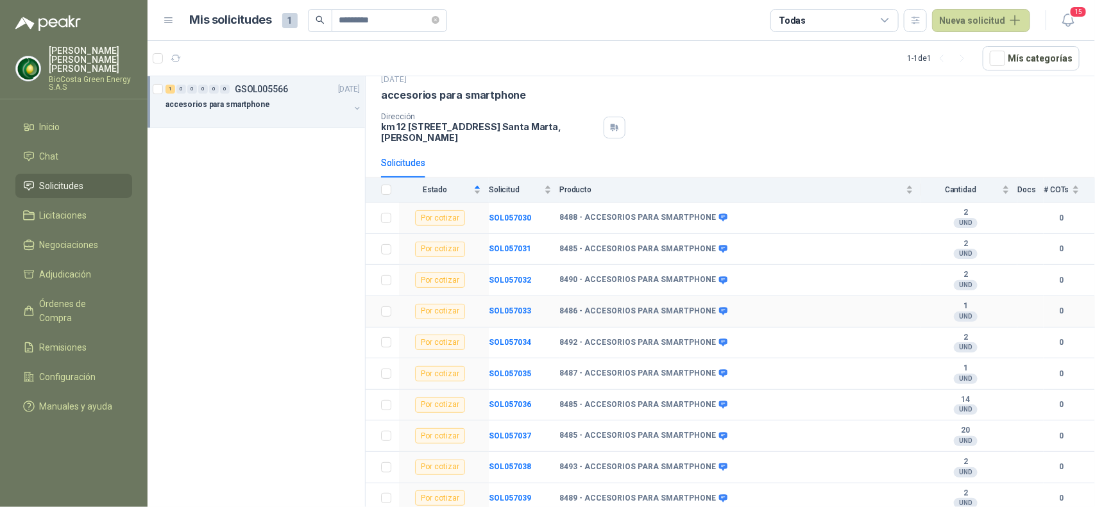
scroll to position [46, 0]
click at [719, 221] on icon at bounding box center [723, 219] width 8 height 8
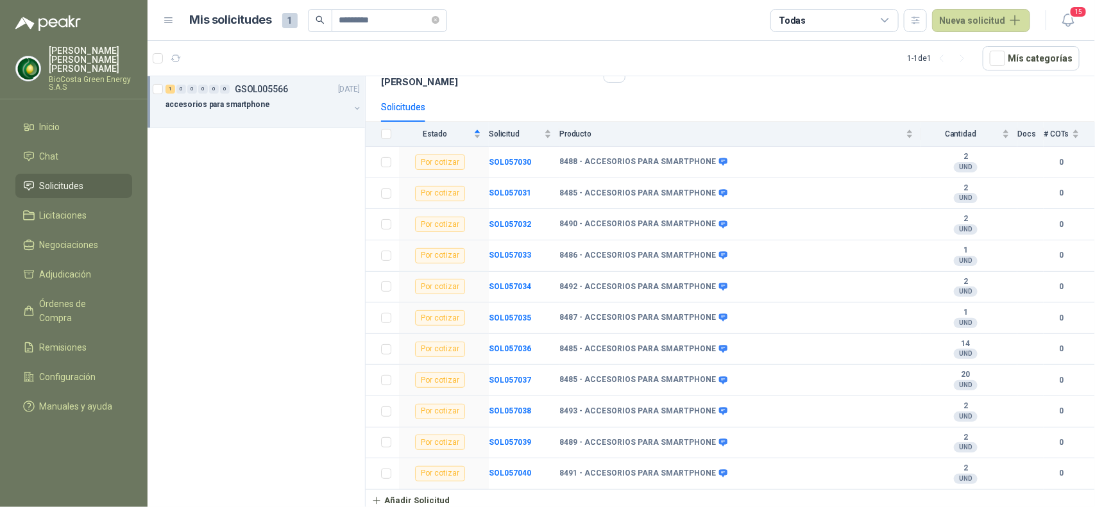
click at [261, 194] on div "1 0 0 0 0 0 GSOL005566 [DATE] accesorios para smartphone" at bounding box center [256, 293] width 218 height 435
click at [250, 112] on div at bounding box center [257, 117] width 184 height 10
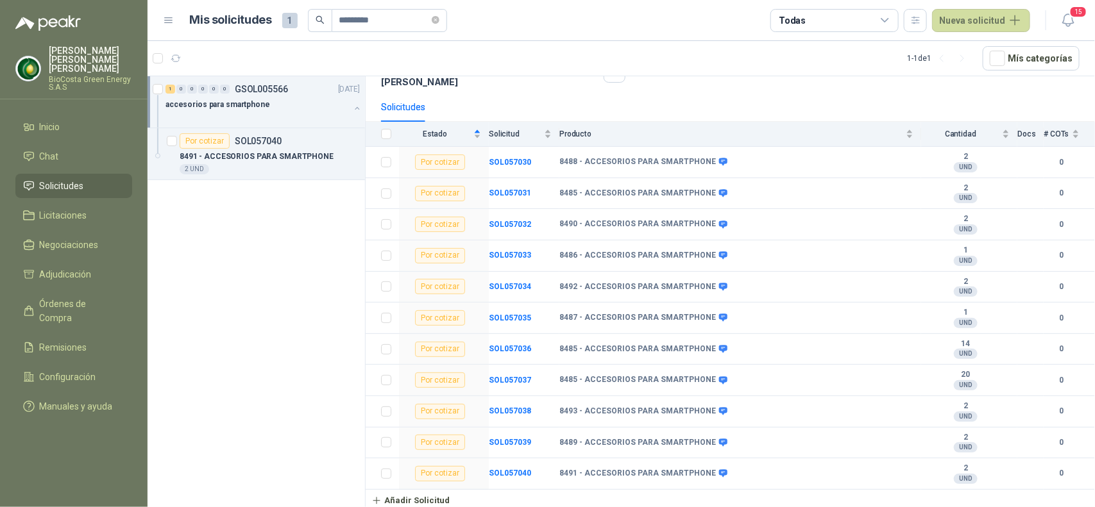
scroll to position [4, 0]
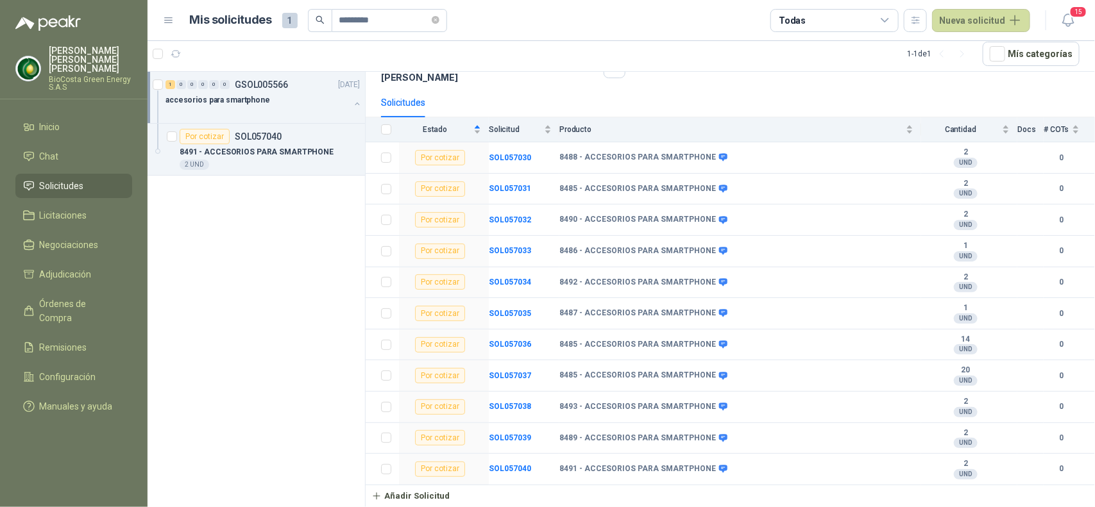
click at [65, 179] on span "Solicitudes" at bounding box center [62, 186] width 44 height 14
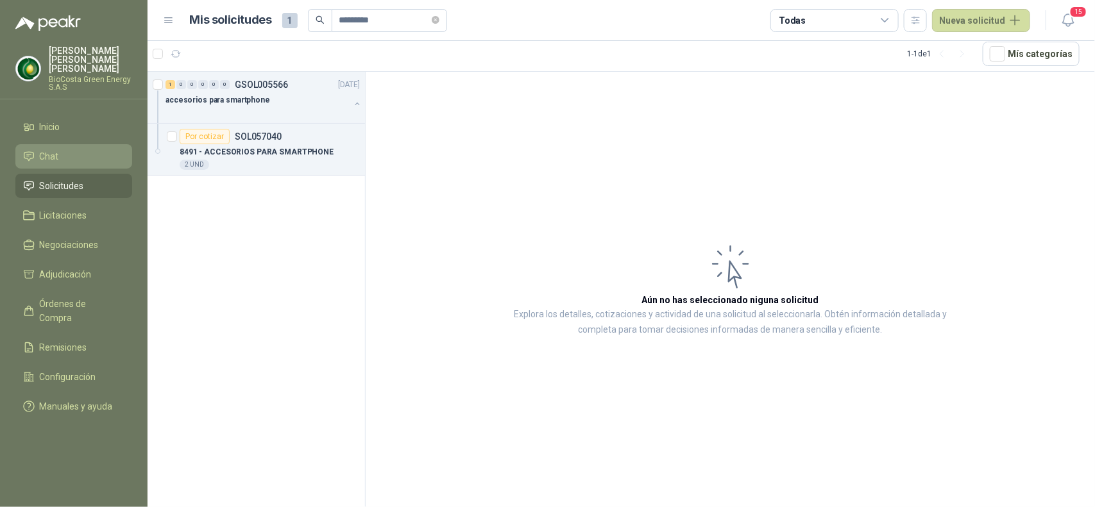
click at [58, 155] on link "Chat" at bounding box center [73, 156] width 117 height 24
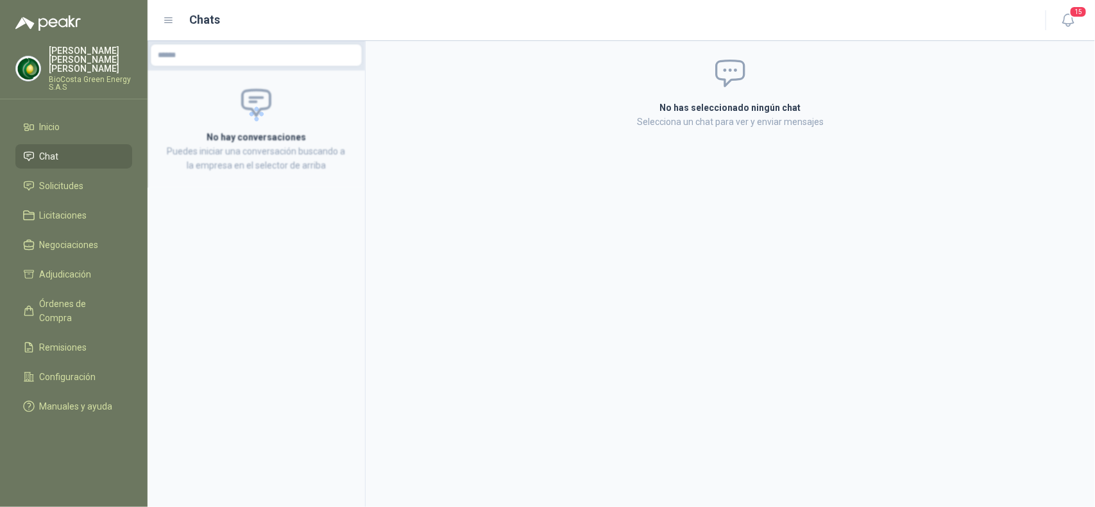
click at [58, 155] on link "Chat" at bounding box center [73, 156] width 117 height 24
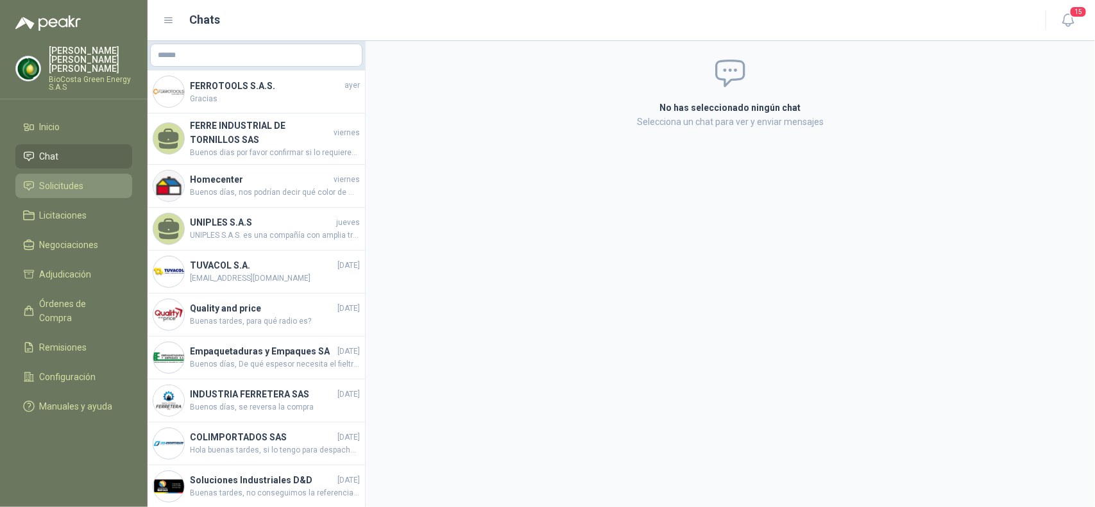
click at [69, 180] on span "Solicitudes" at bounding box center [62, 186] width 44 height 14
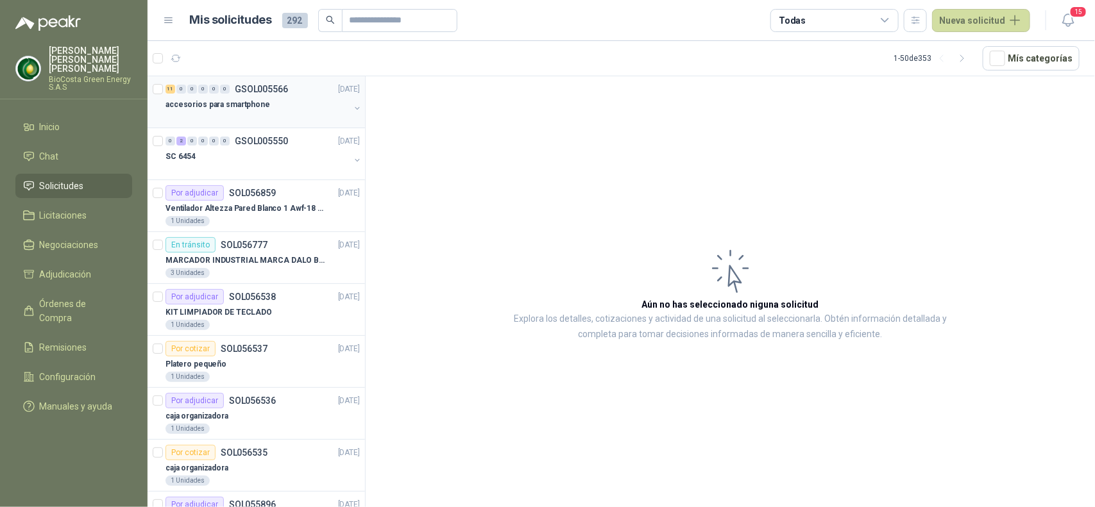
click at [280, 120] on div at bounding box center [257, 117] width 184 height 10
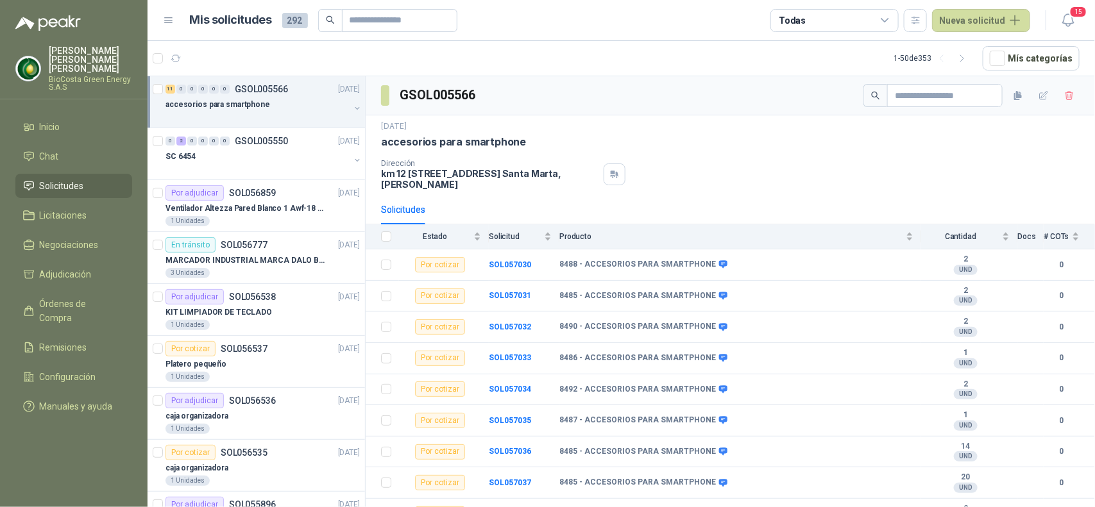
click at [701, 199] on div "Solicitudes" at bounding box center [730, 209] width 698 height 29
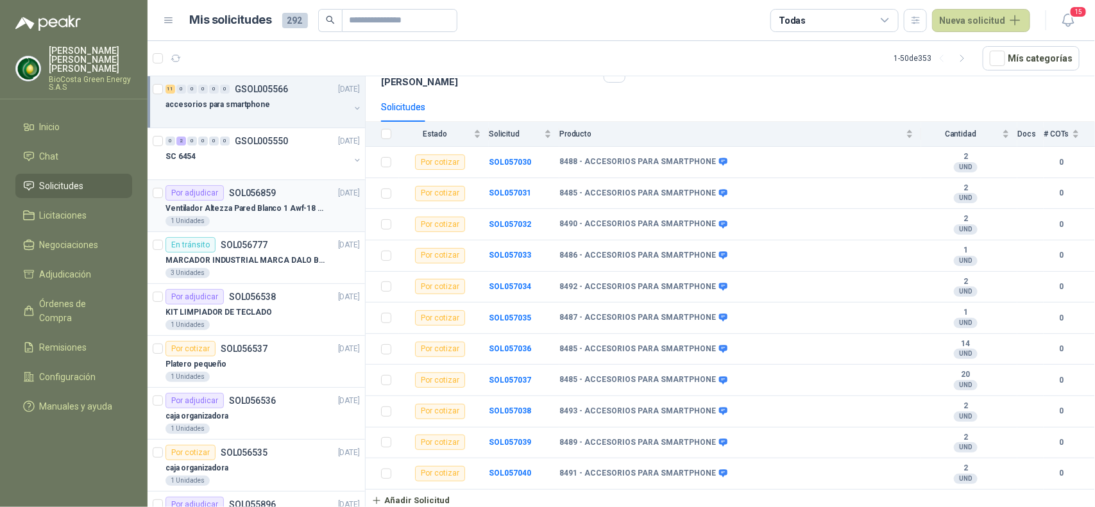
click at [264, 219] on div "1 Unidades" at bounding box center [262, 221] width 194 height 10
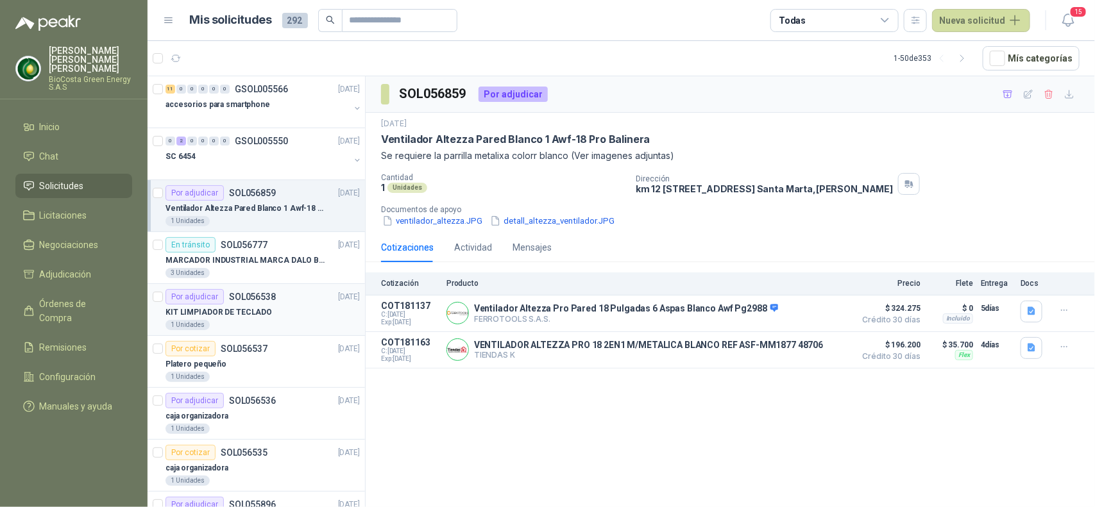
click at [317, 293] on div "Por adjudicar SOL056538 [DATE]" at bounding box center [262, 296] width 194 height 15
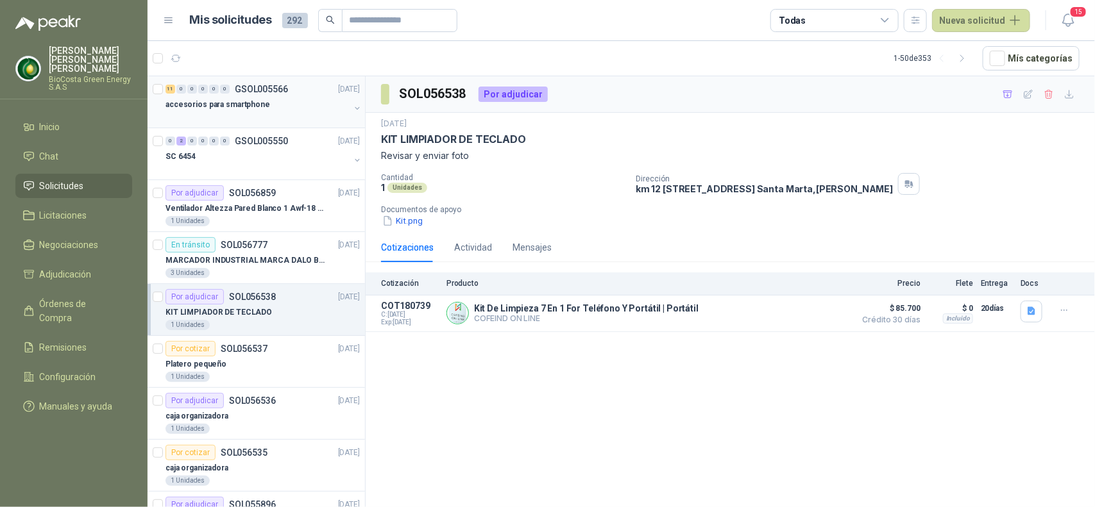
click at [269, 100] on div "accesorios para smartphone" at bounding box center [257, 104] width 184 height 15
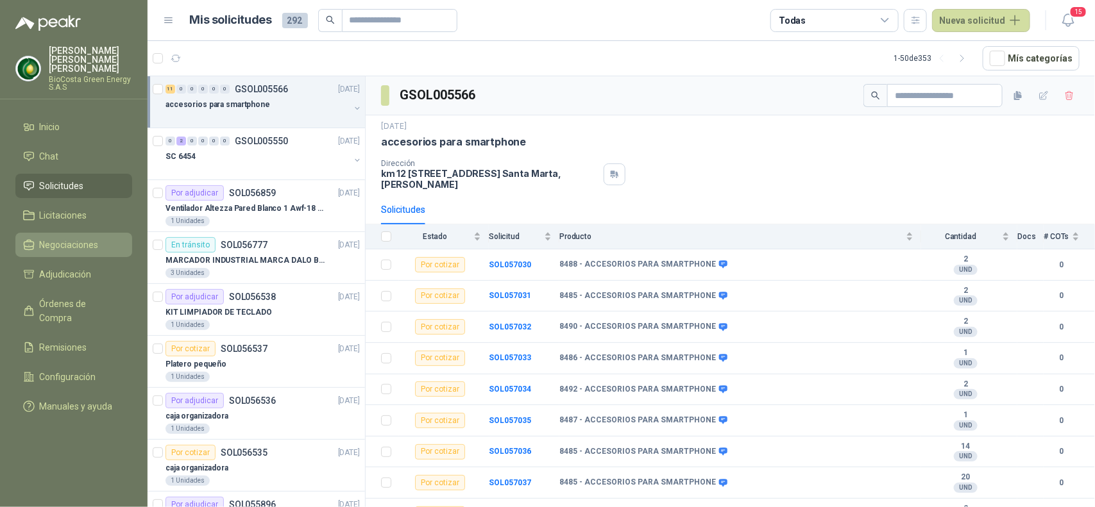
click at [97, 241] on span "Negociaciones" at bounding box center [69, 245] width 59 height 14
